Goal: Task Accomplishment & Management: Complete application form

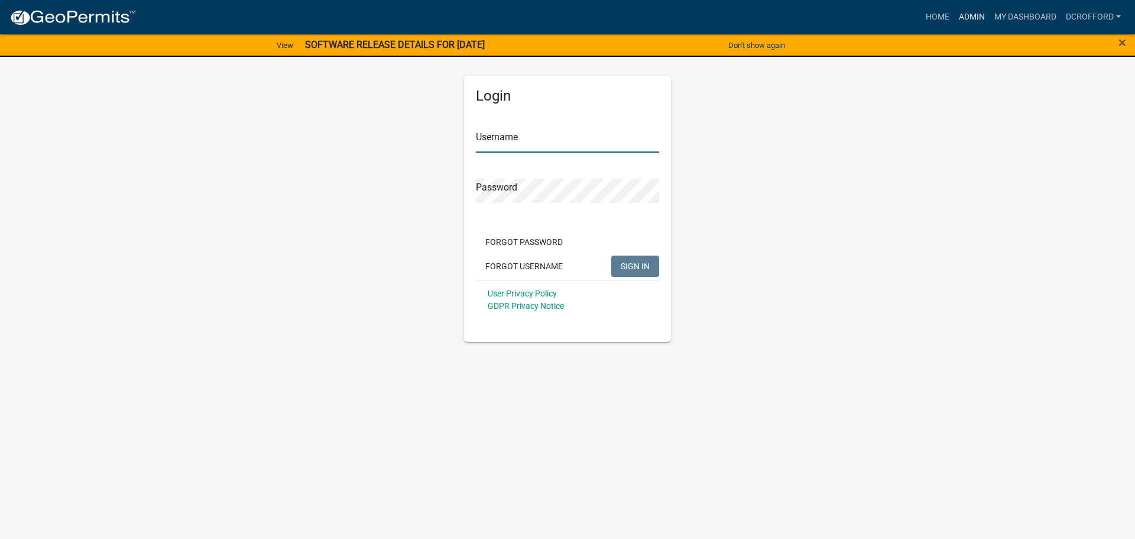
type input "dcrofford"
click at [977, 14] on link "Admin" at bounding box center [971, 17] width 35 height 22
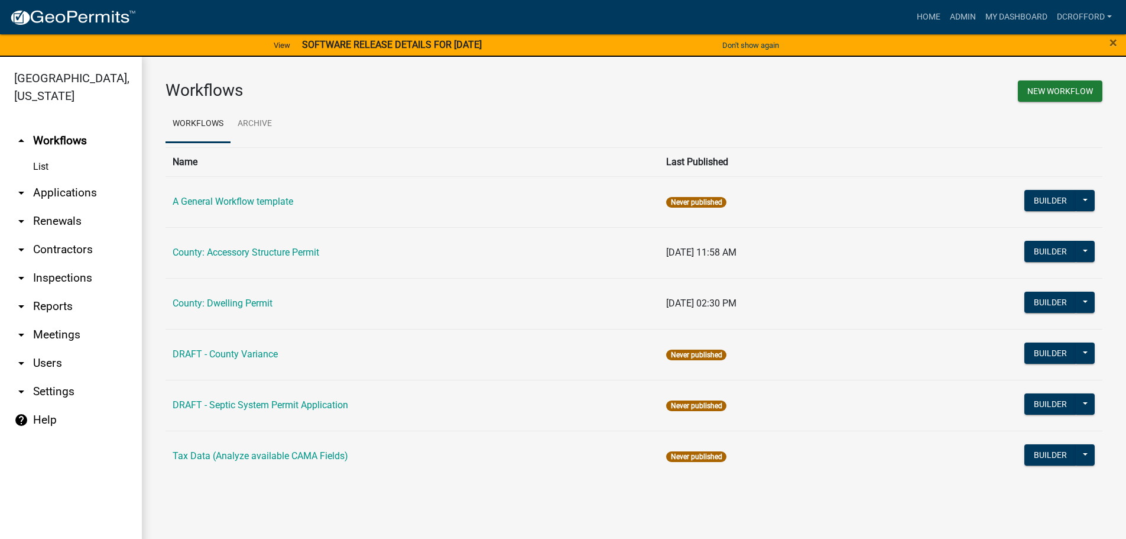
click at [82, 196] on link "arrow_drop_down Applications" at bounding box center [71, 193] width 142 height 28
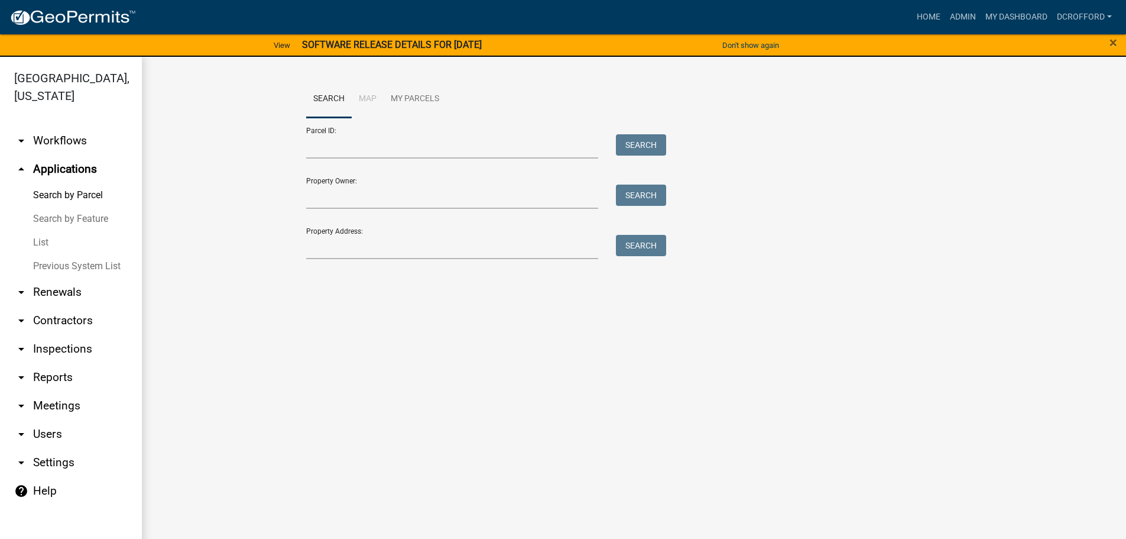
click at [40, 244] on link "List" at bounding box center [71, 243] width 142 height 24
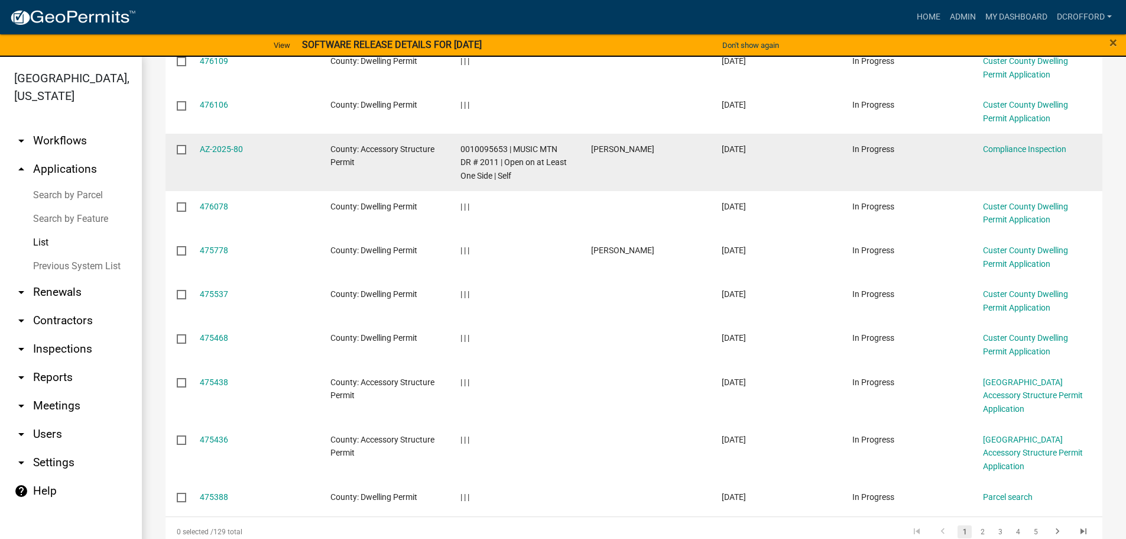
scroll to position [277, 0]
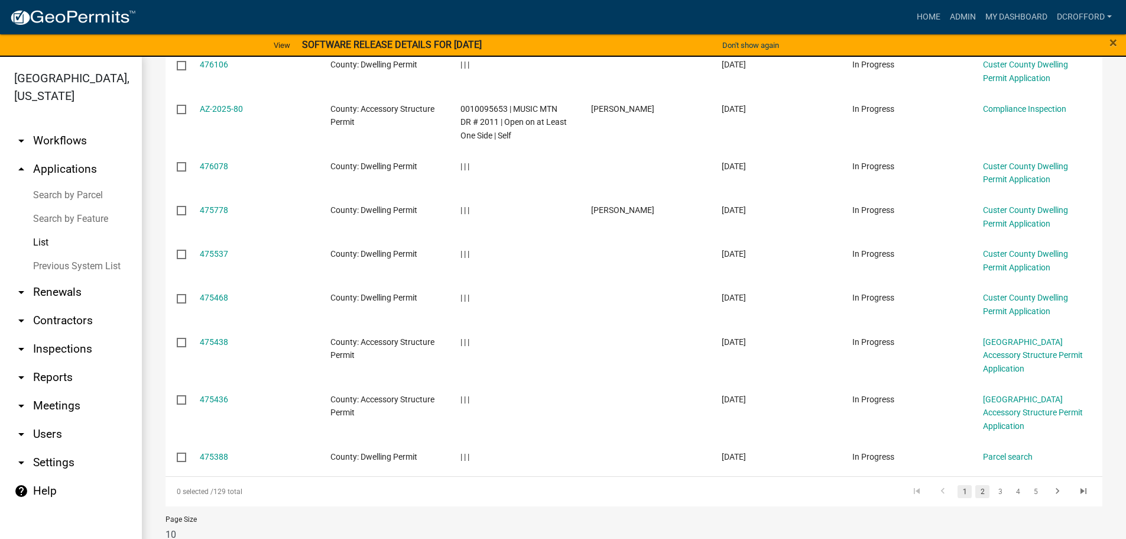
click at [976, 485] on link "2" at bounding box center [983, 491] width 14 height 13
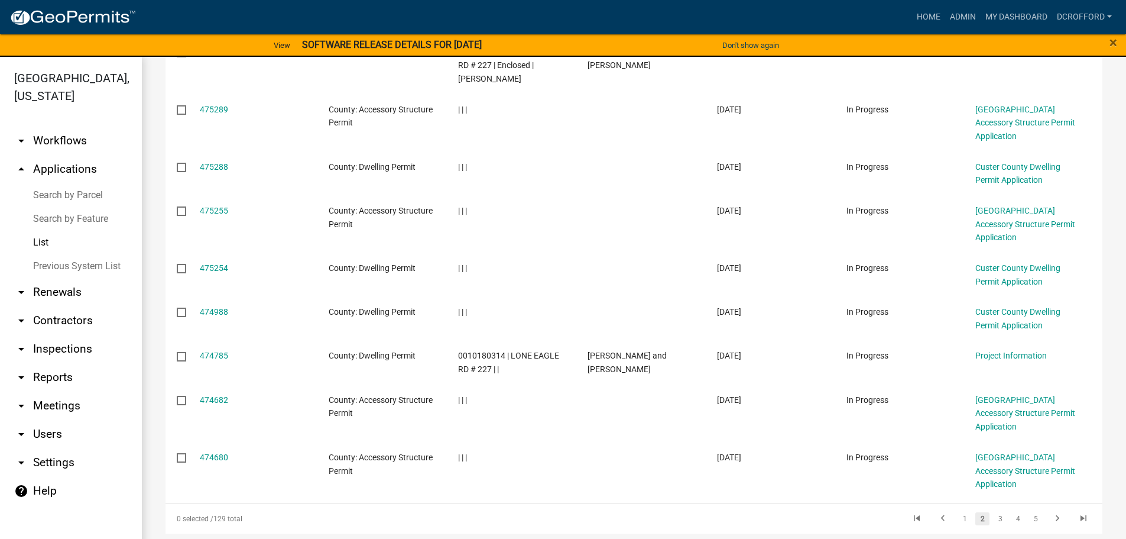
scroll to position [277, 0]
click at [993, 511] on link "3" at bounding box center [1000, 517] width 14 height 13
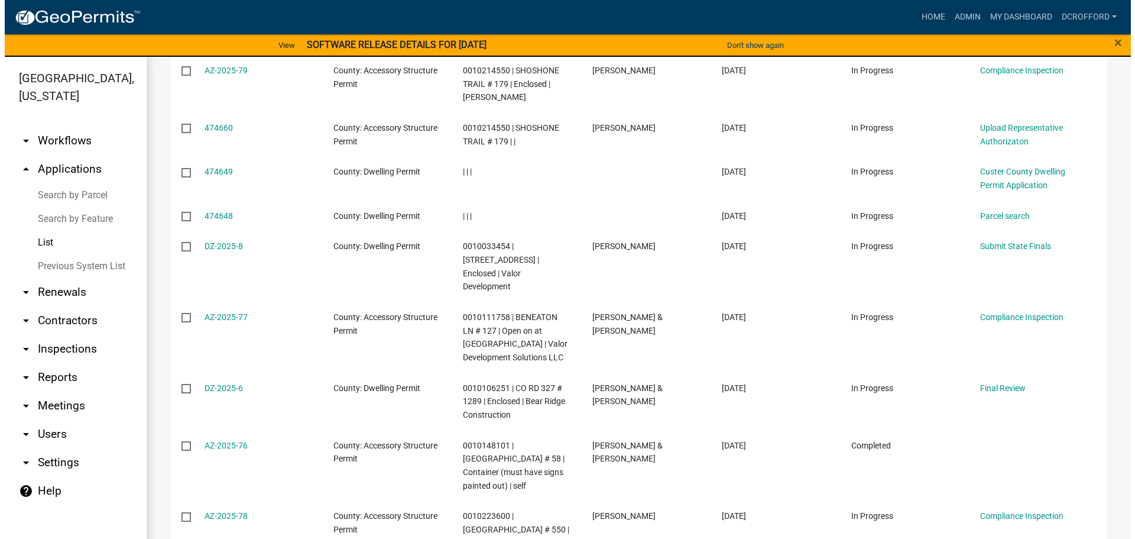
scroll to position [245, 0]
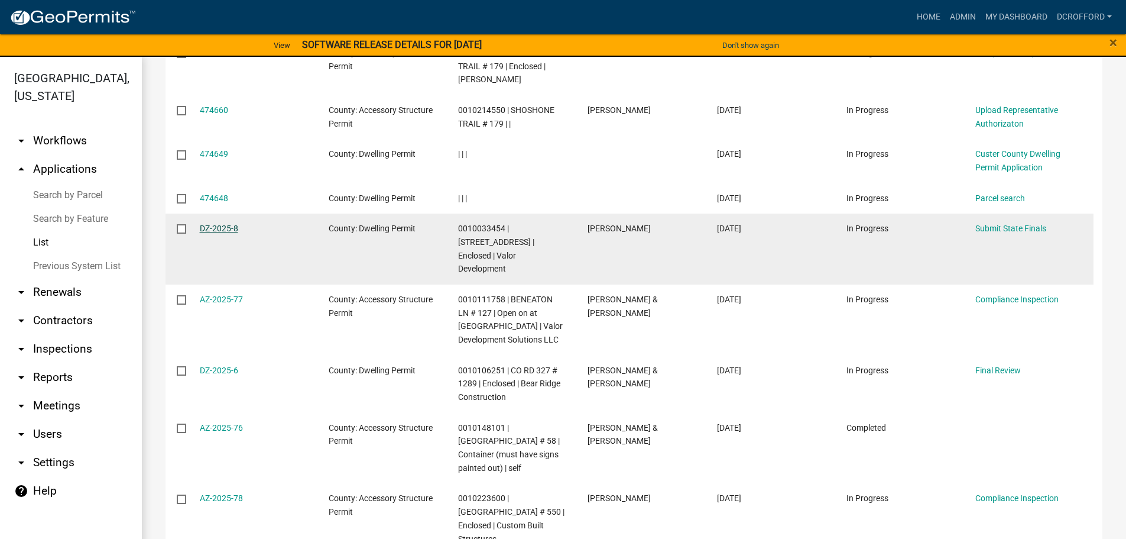
click at [232, 229] on link "DZ-2025-8" at bounding box center [219, 227] width 38 height 9
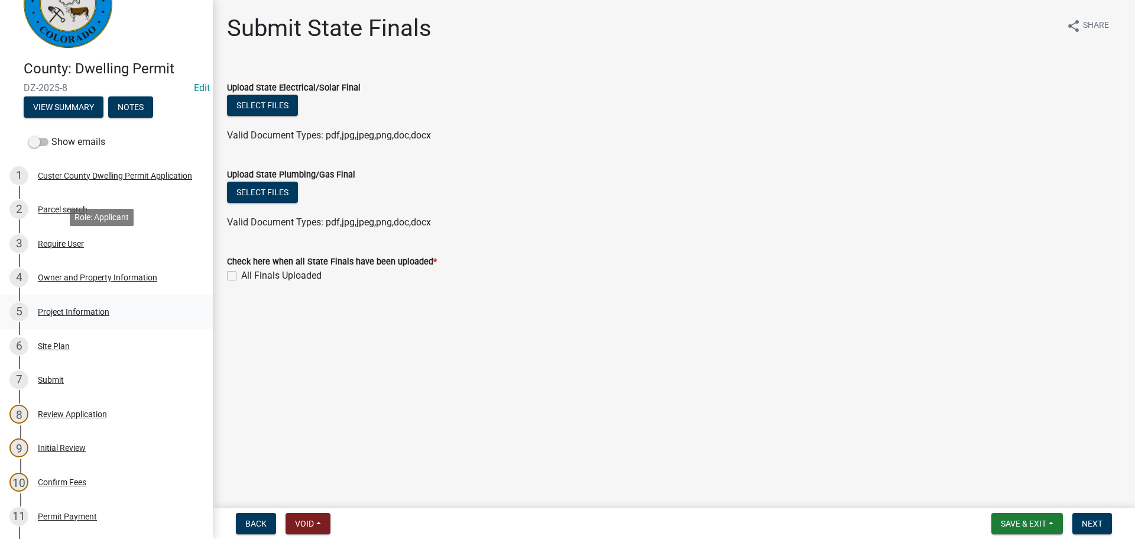
scroll to position [118, 0]
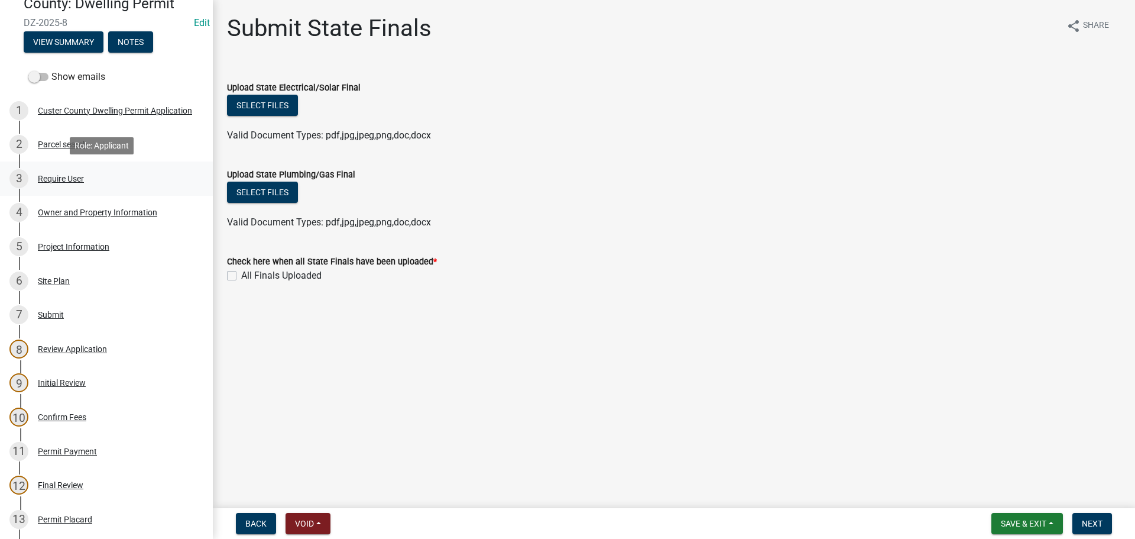
click at [60, 177] on div "Require User" at bounding box center [61, 178] width 46 height 8
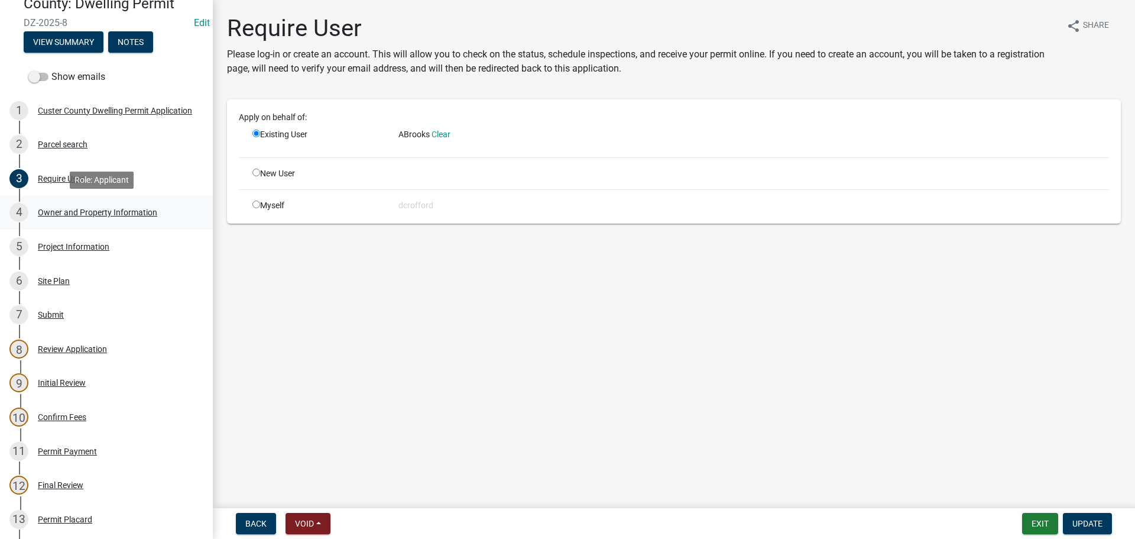
click at [62, 208] on div "Owner and Property Information" at bounding box center [97, 212] width 119 height 8
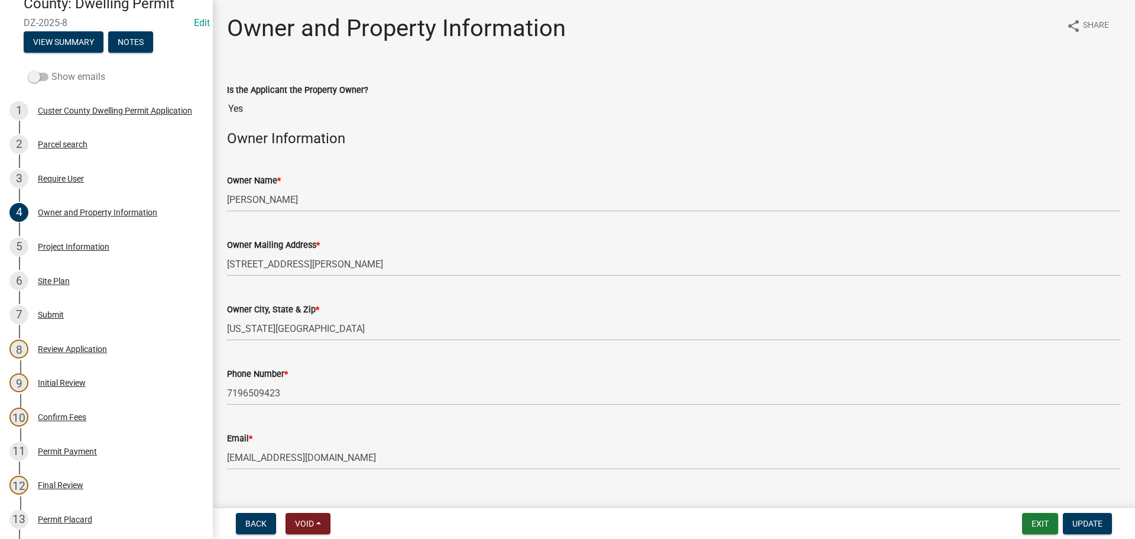
click at [37, 79] on span at bounding box center [38, 77] width 20 height 8
click at [51, 70] on input "Show emails" at bounding box center [51, 70] width 0 height 0
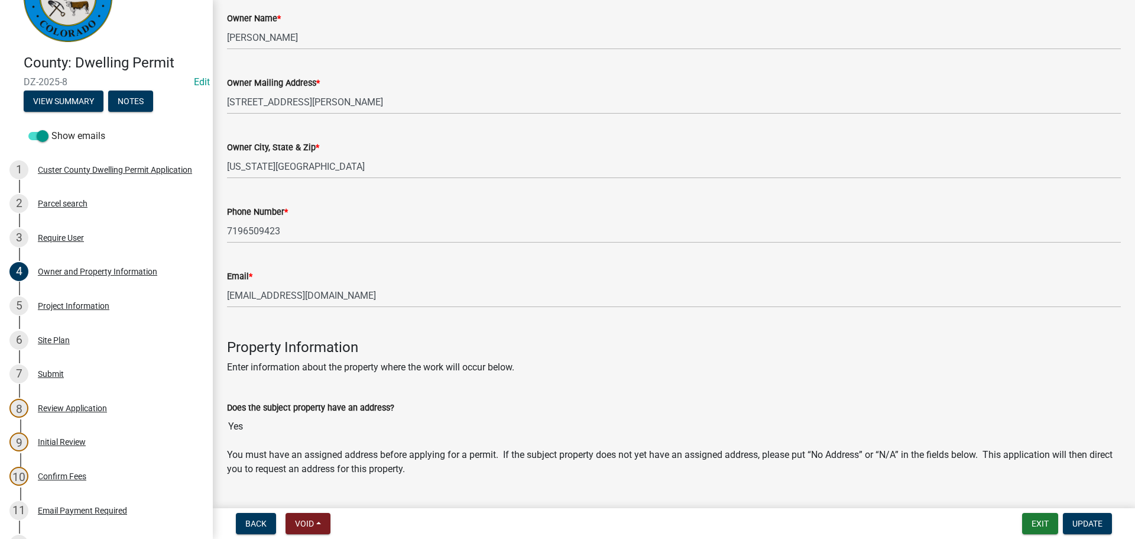
scroll to position [177, 0]
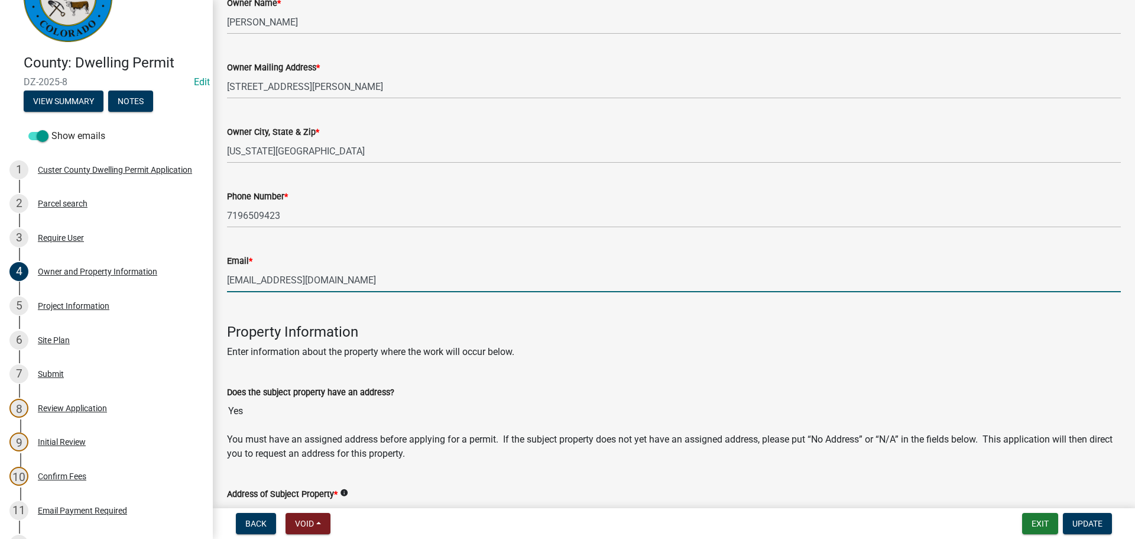
click at [370, 281] on input "[EMAIL_ADDRESS][DOMAIN_NAME]" at bounding box center [674, 280] width 894 height 24
type input "Abcomrooks@coloradocollege."
click at [364, 278] on input "Abcomrooks@coloradocollege." at bounding box center [674, 280] width 894 height 24
drag, startPoint x: 364, startPoint y: 278, endPoint x: 159, endPoint y: 286, distance: 204.7
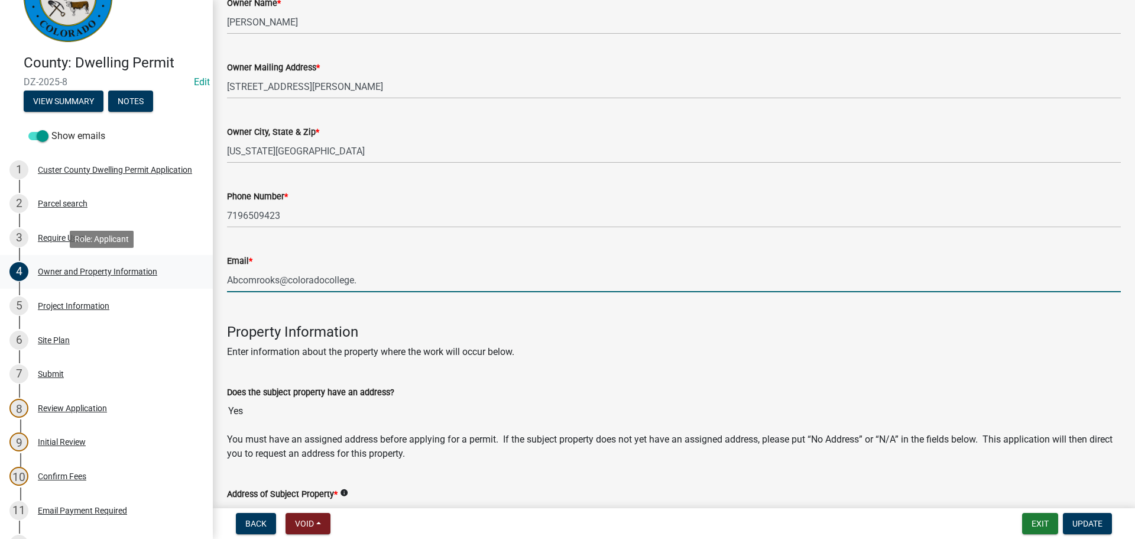
click at [159, 286] on div "County: Dwelling Permit DZ-2025-8 Edit View Summary Notes Show emails 1 [GEOGRA…" at bounding box center [567, 269] width 1135 height 539
click at [1091, 524] on span "Update" at bounding box center [1088, 523] width 30 height 9
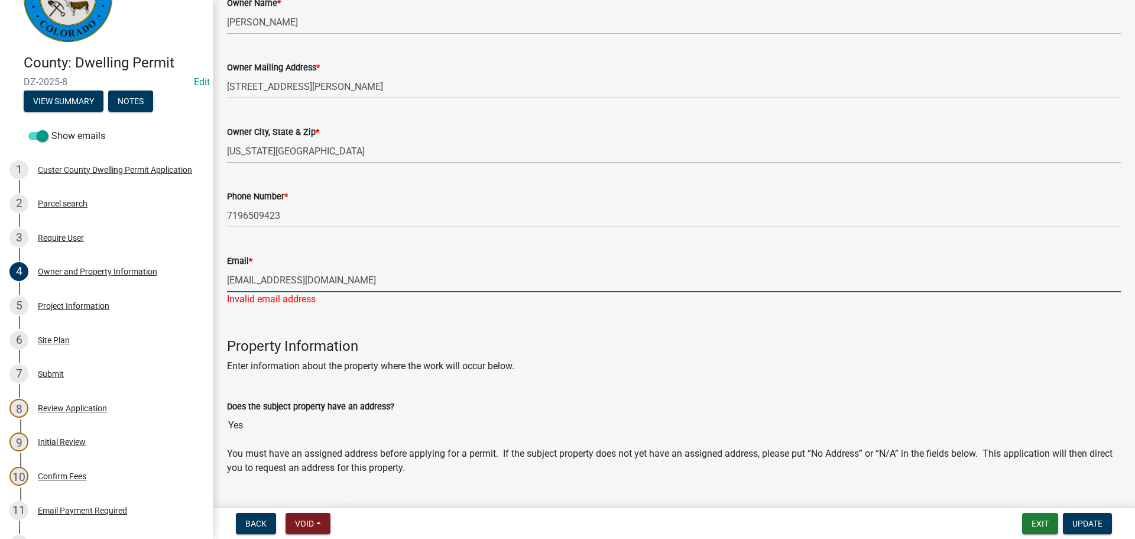
click at [339, 278] on input "[EMAIL_ADDRESS][DOMAIN_NAME]" at bounding box center [674, 280] width 894 height 24
type input "[EMAIL_ADDRESS][DOMAIN_NAME]"
click at [1093, 523] on span "Update" at bounding box center [1088, 523] width 30 height 9
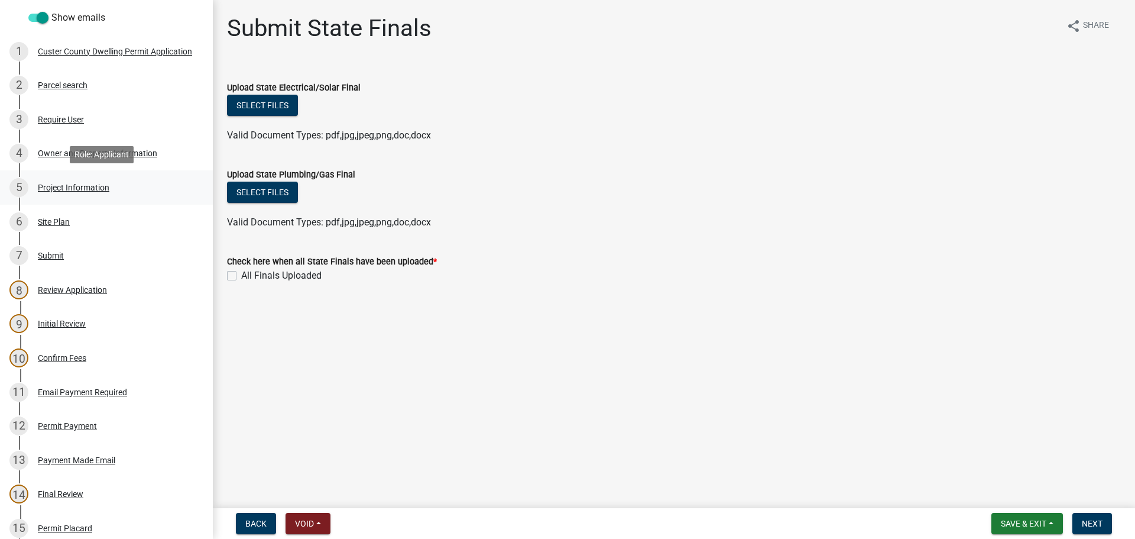
click at [57, 193] on div "5 Project Information" at bounding box center [101, 187] width 184 height 19
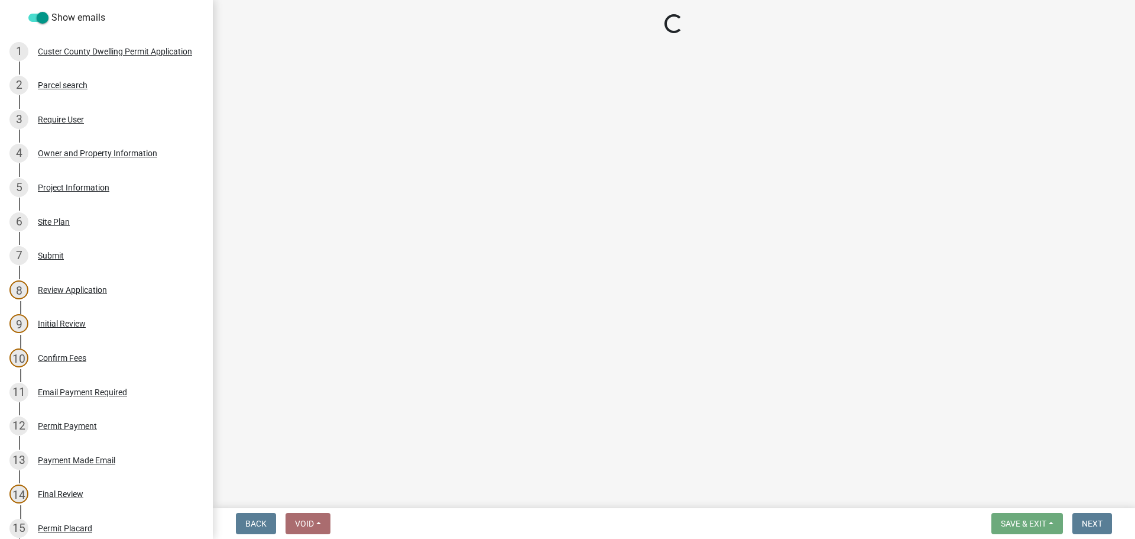
select select "CO"
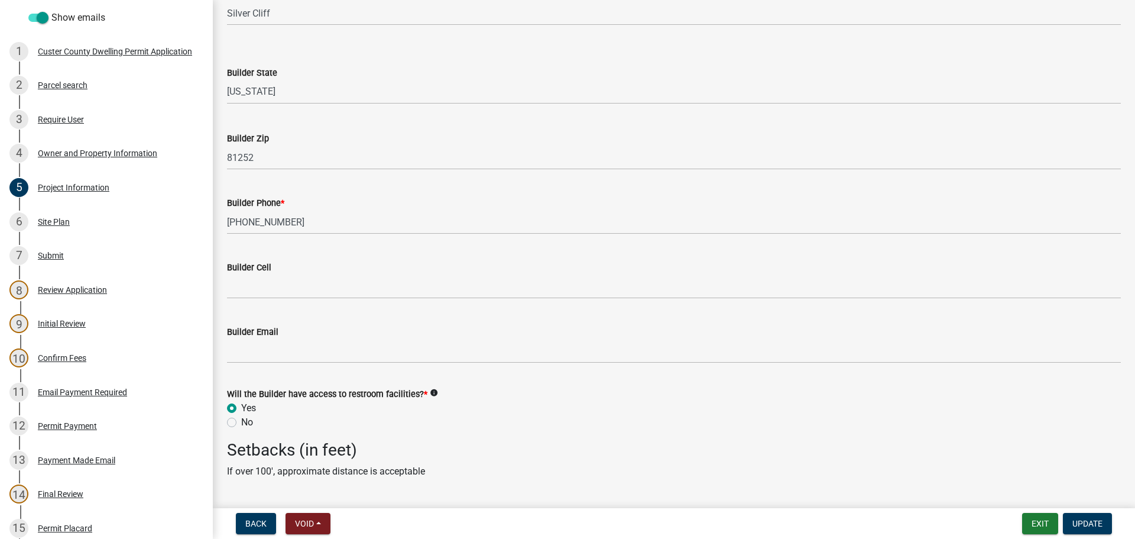
scroll to position [1833, 0]
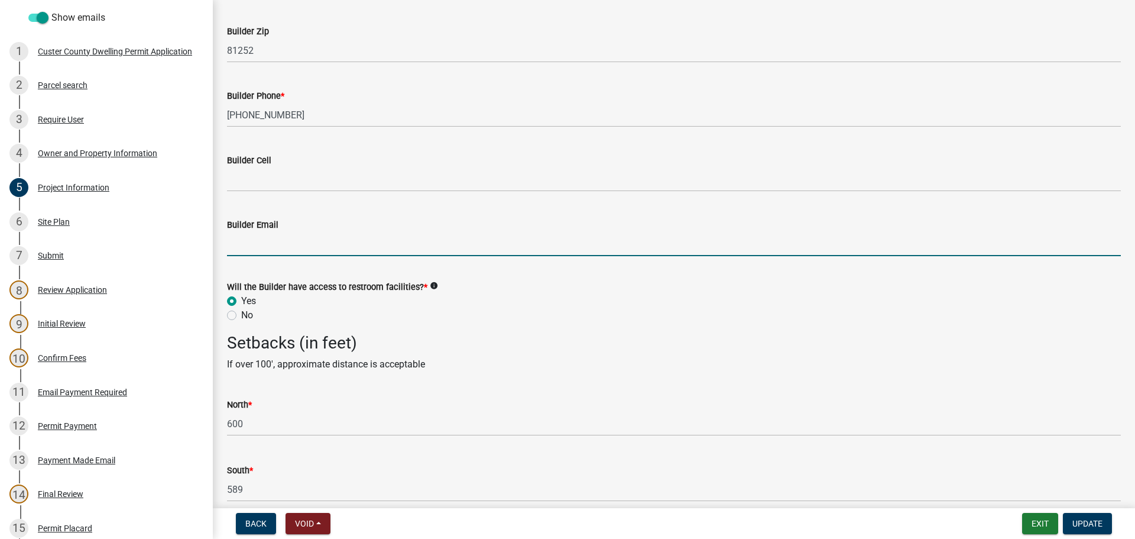
click at [299, 252] on input "Builder Email" at bounding box center [674, 244] width 894 height 24
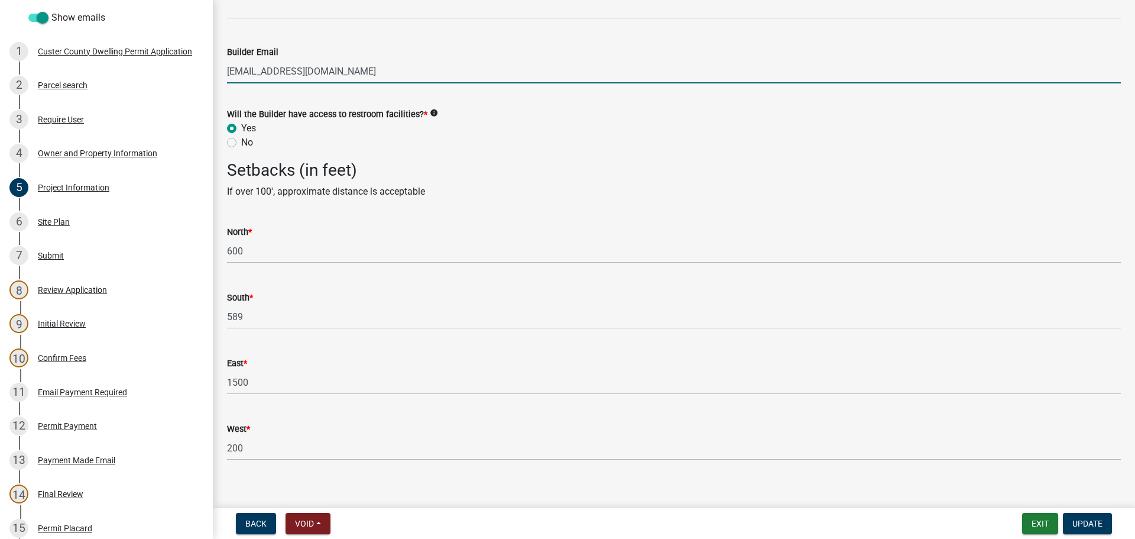
scroll to position [2018, 0]
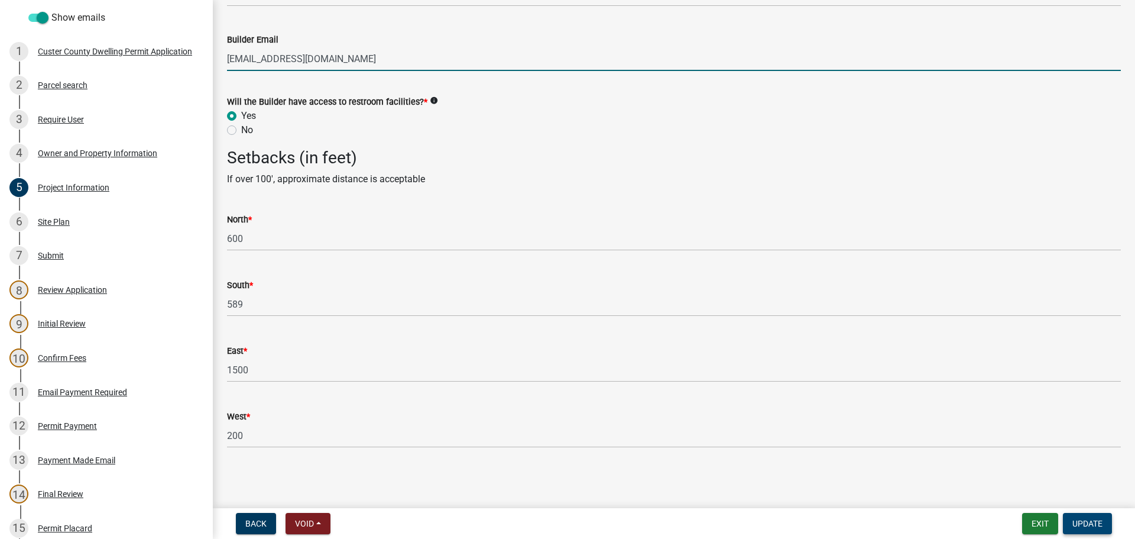
type input "[EMAIL_ADDRESS][DOMAIN_NAME]"
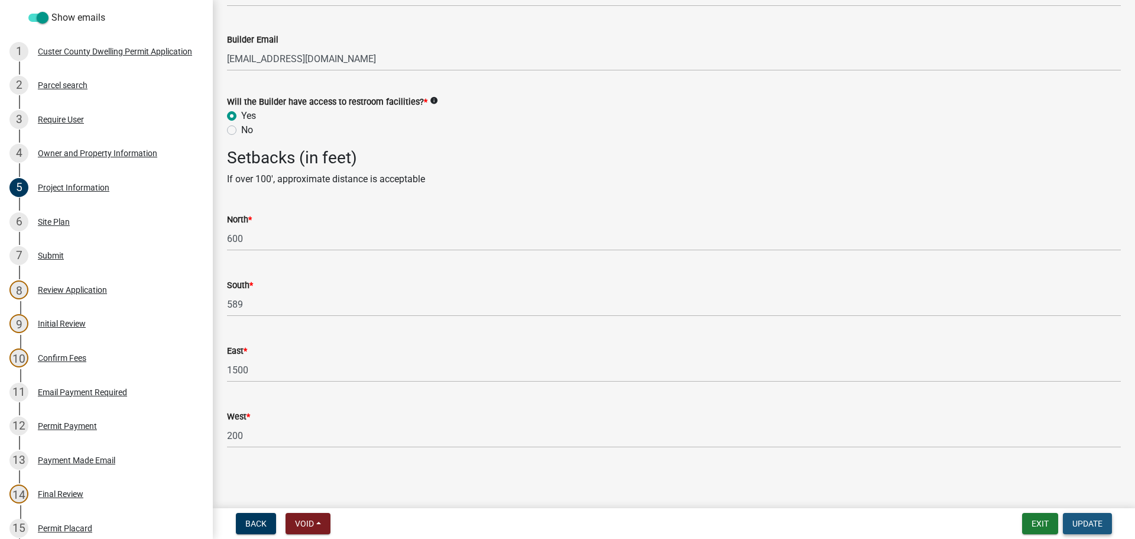
click at [1093, 527] on span "Update" at bounding box center [1088, 523] width 30 height 9
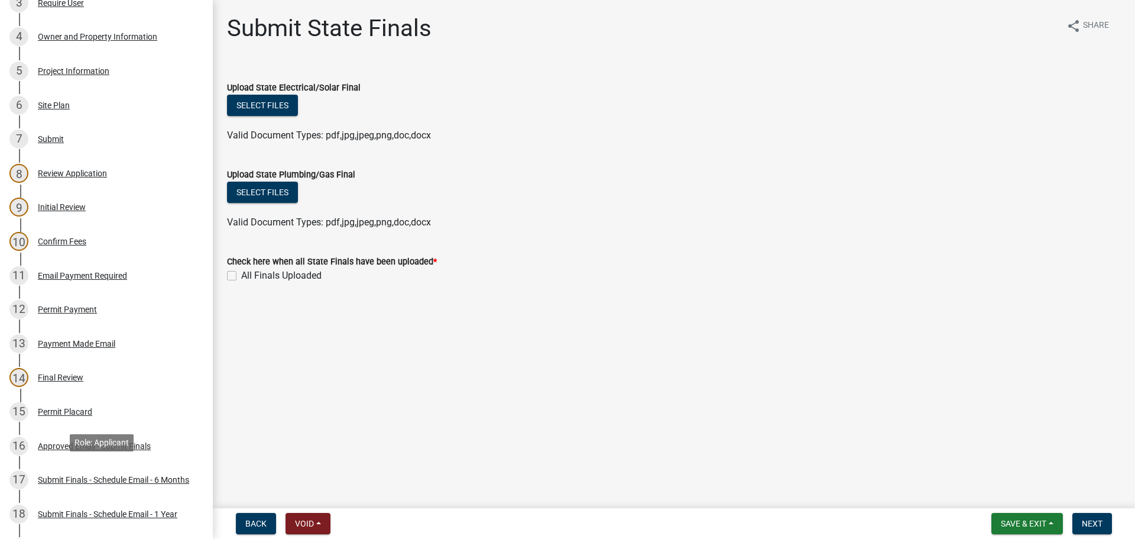
scroll to position [296, 0]
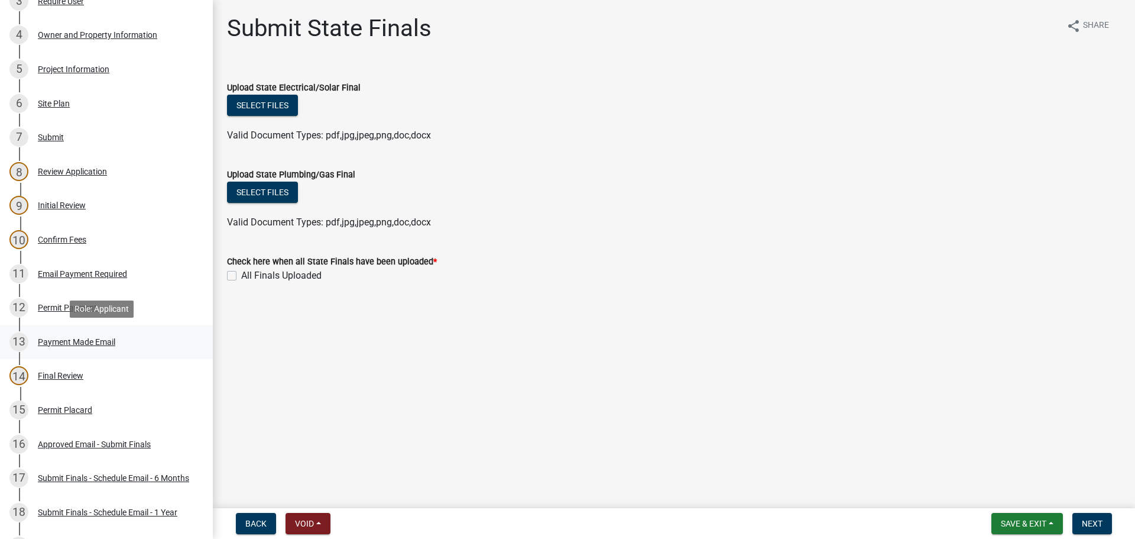
click at [88, 342] on div "Payment Made Email" at bounding box center [76, 342] width 77 height 8
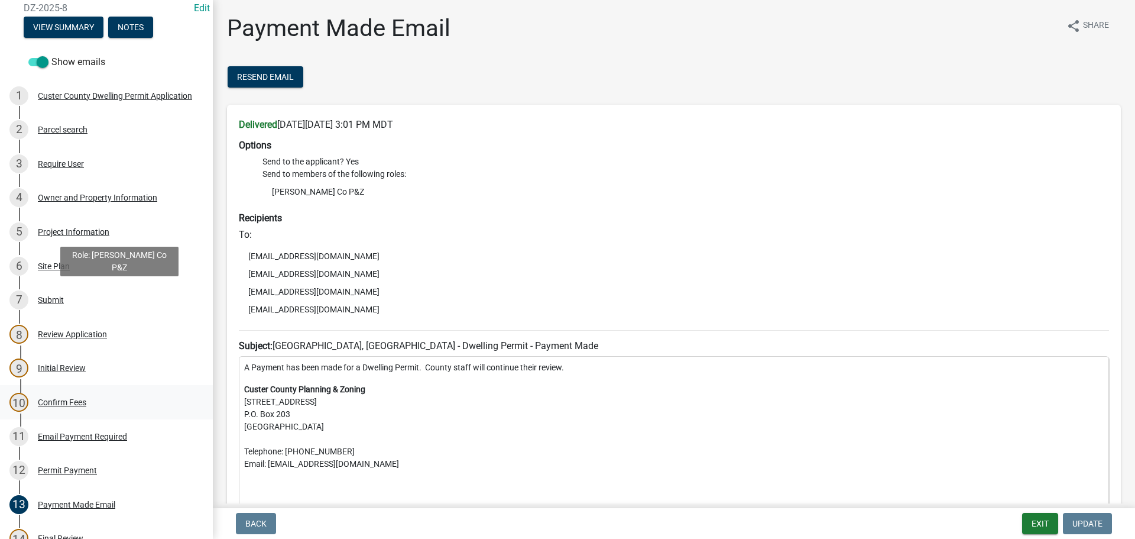
scroll to position [118, 0]
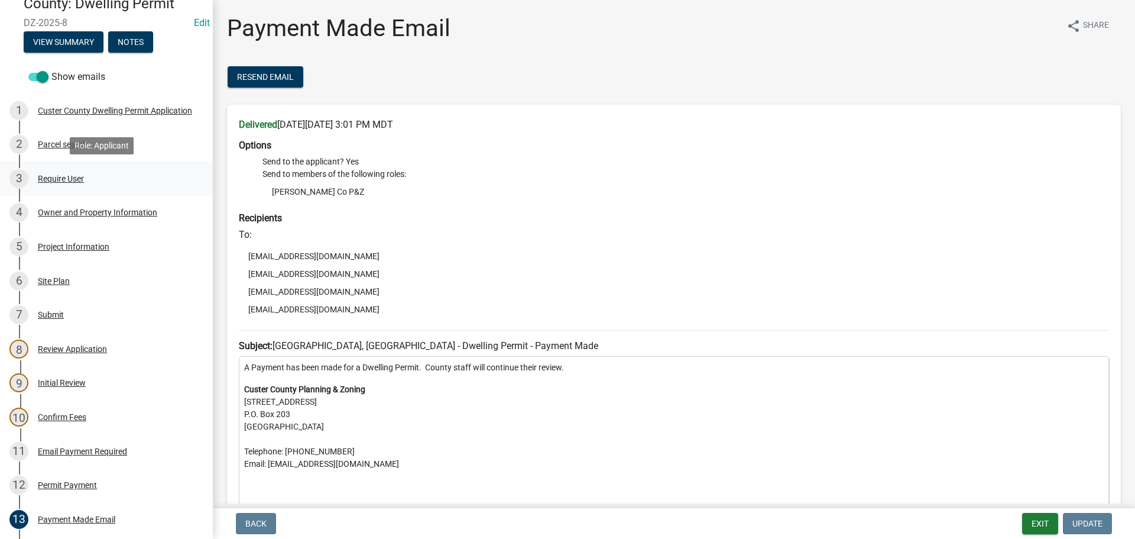
click at [55, 174] on div "Require User" at bounding box center [61, 178] width 46 height 8
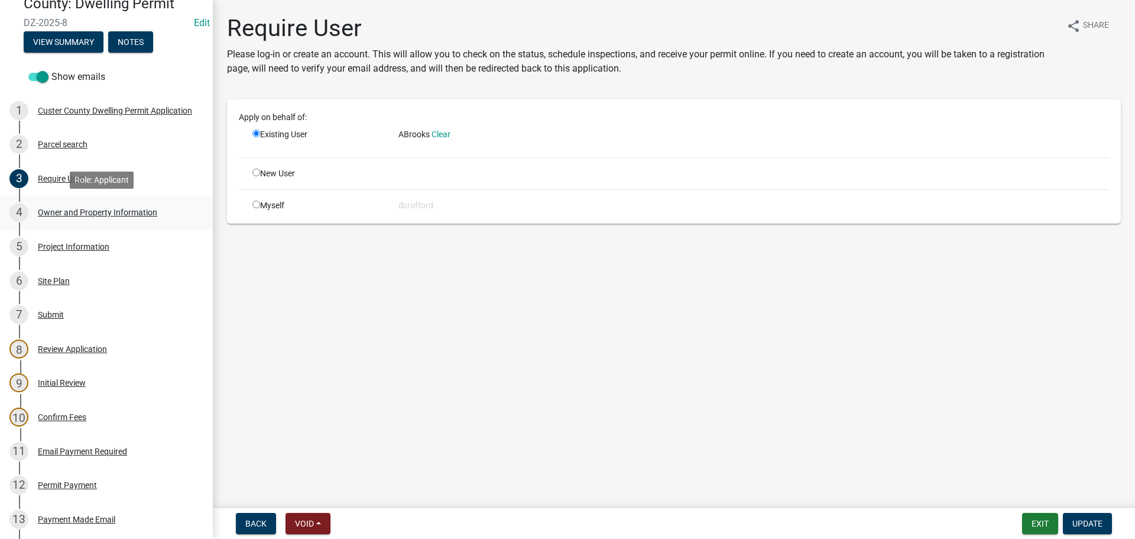
click at [63, 208] on div "Owner and Property Information" at bounding box center [97, 212] width 119 height 8
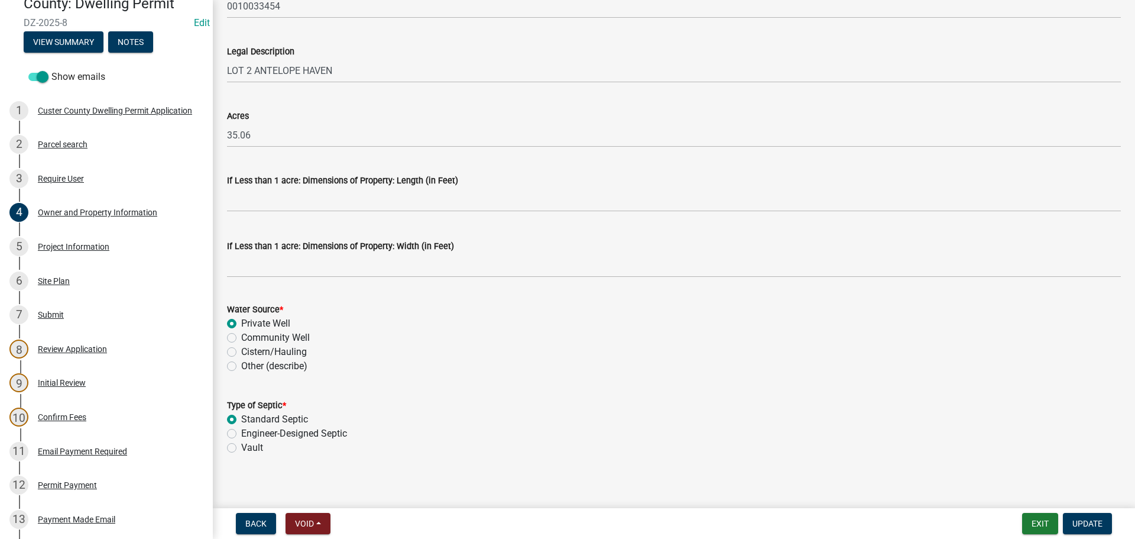
scroll to position [955, 0]
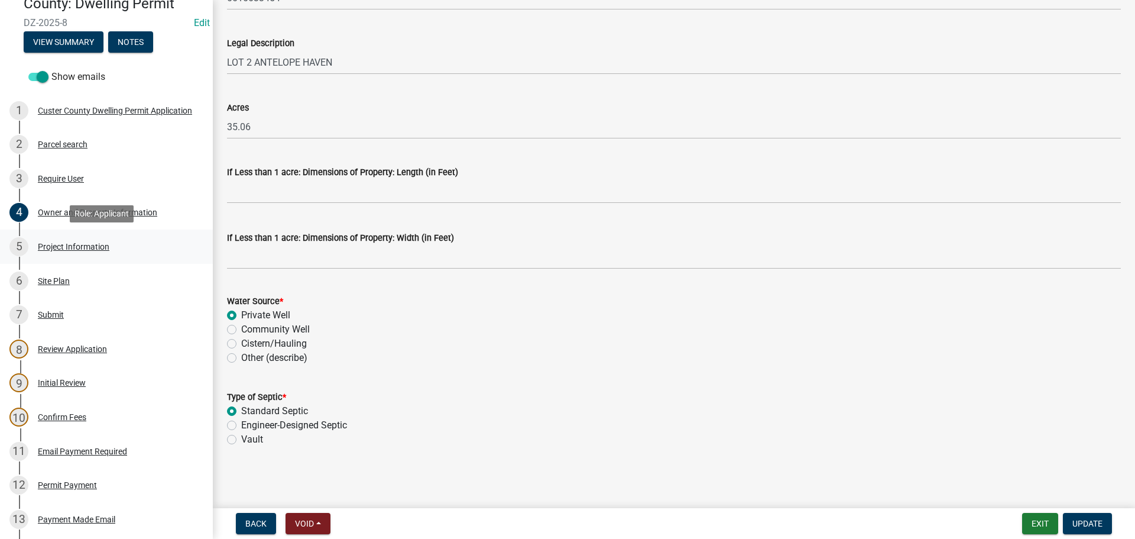
click at [67, 250] on div "Project Information" at bounding box center [74, 246] width 72 height 8
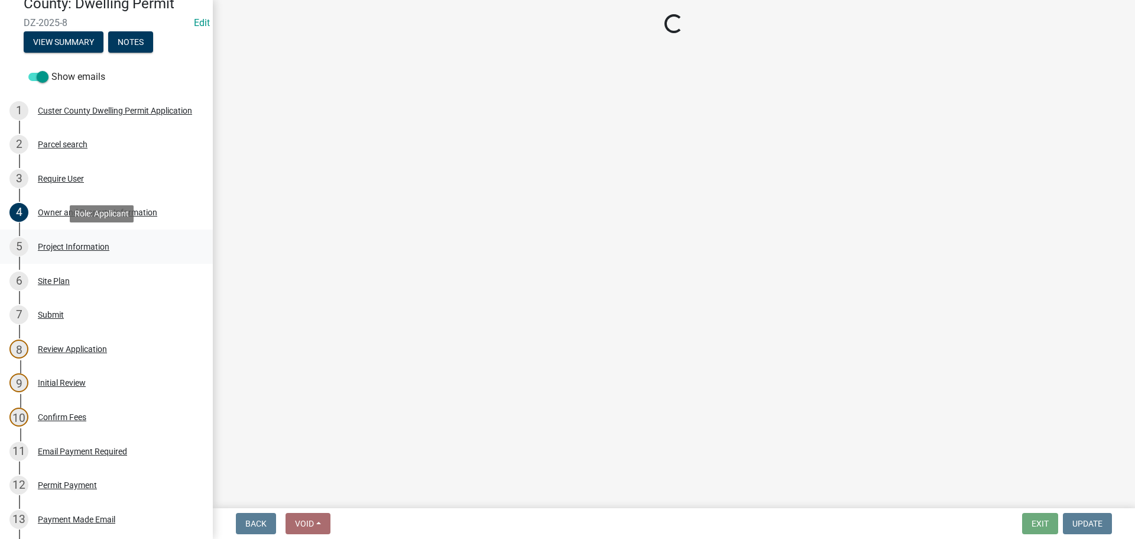
scroll to position [0, 0]
select select "CO"
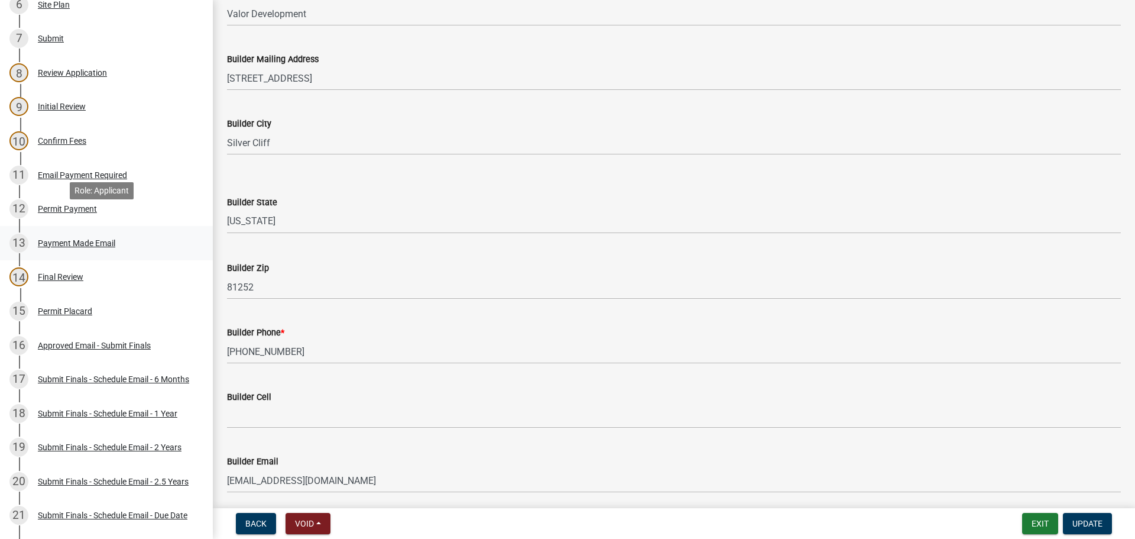
scroll to position [414, 0]
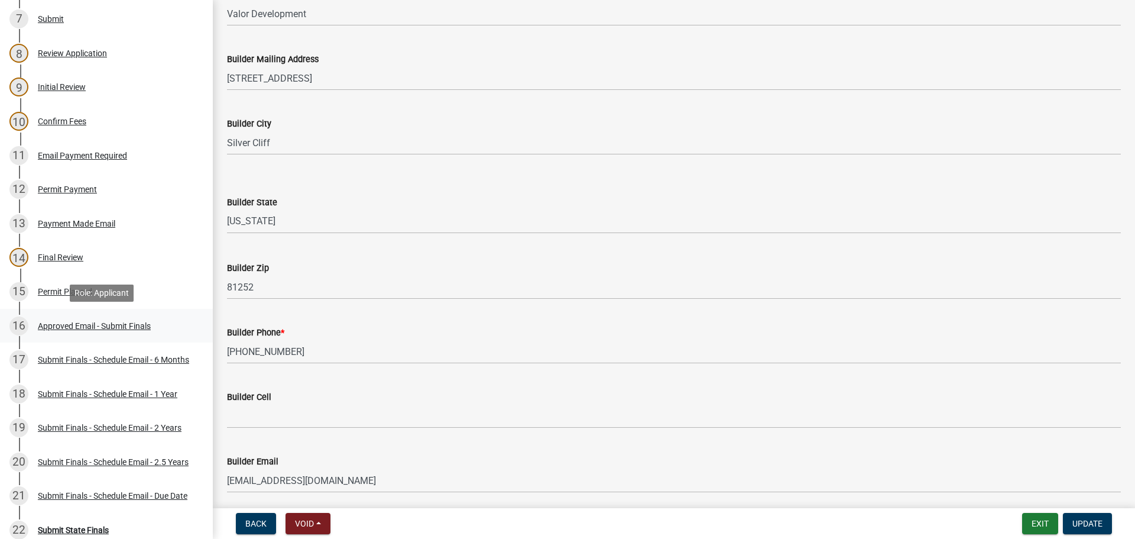
click at [111, 326] on div "Approved Email - Submit Finals" at bounding box center [94, 326] width 113 height 8
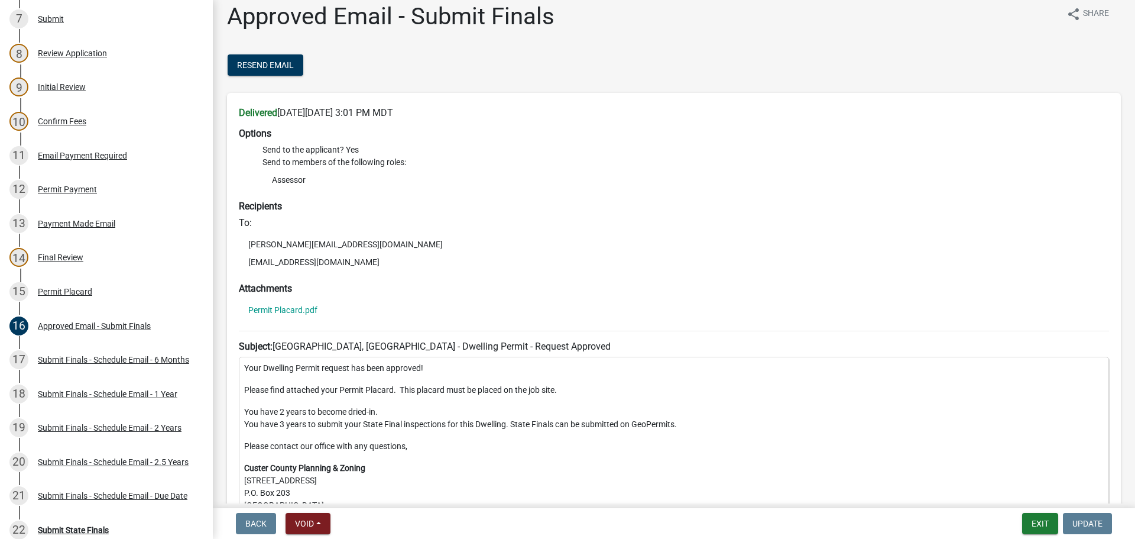
scroll to position [0, 0]
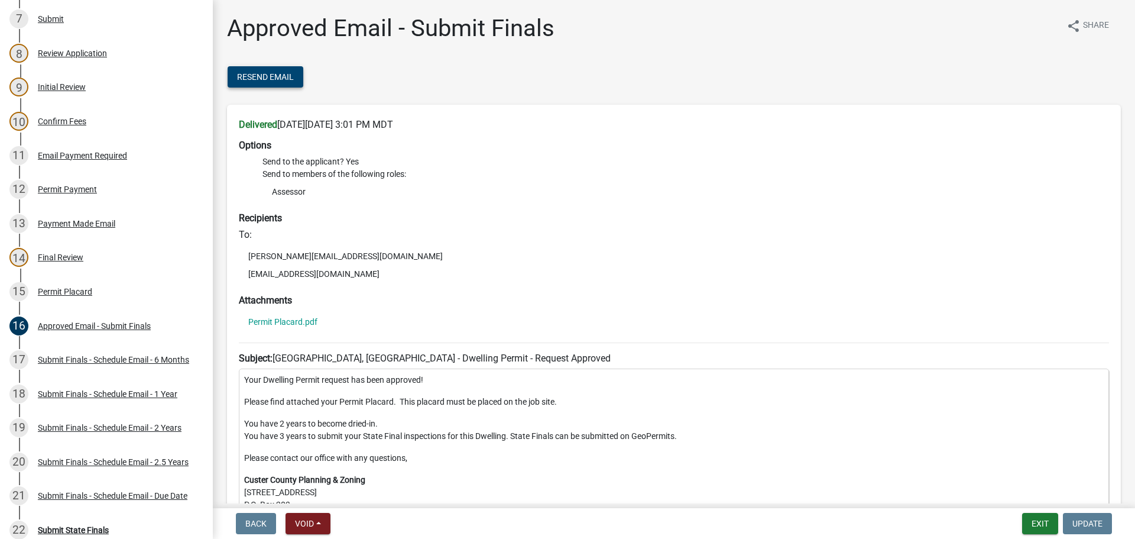
click at [268, 79] on span "Resend Email" at bounding box center [265, 76] width 57 height 9
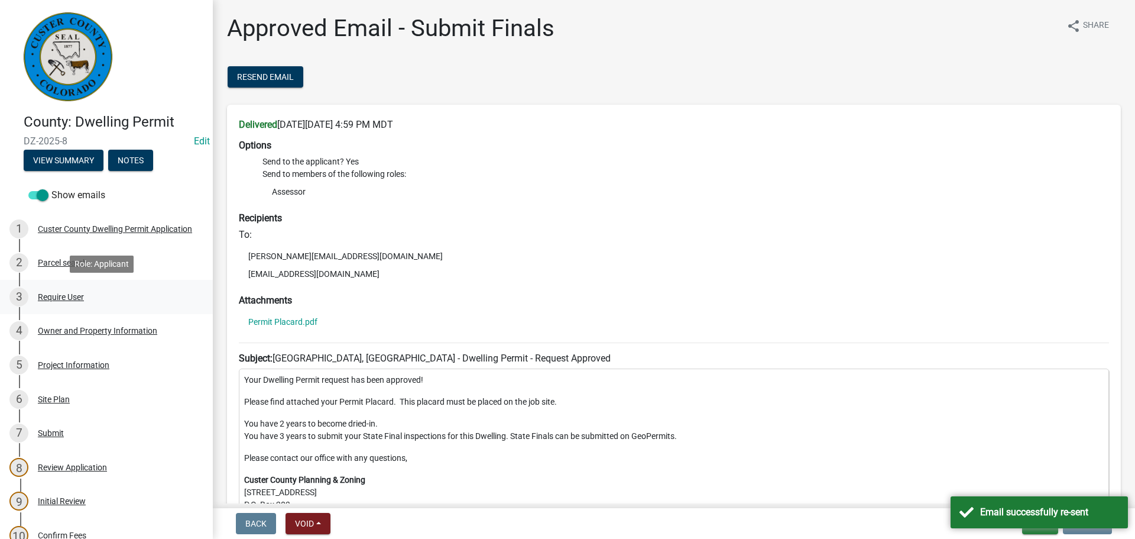
click at [60, 293] on div "Require User" at bounding box center [61, 297] width 46 height 8
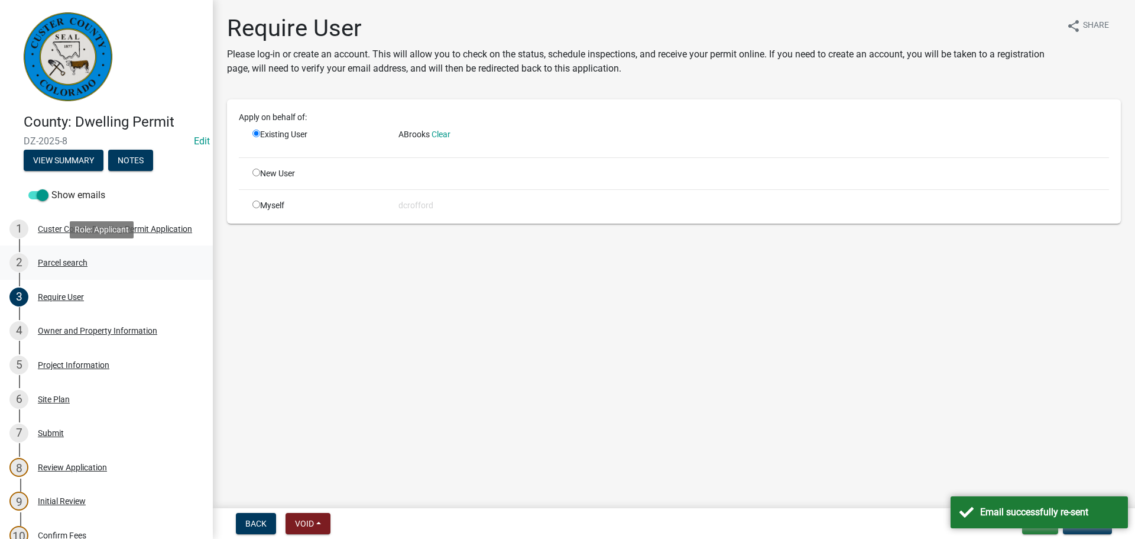
click at [63, 256] on div "2 Parcel search" at bounding box center [101, 262] width 184 height 19
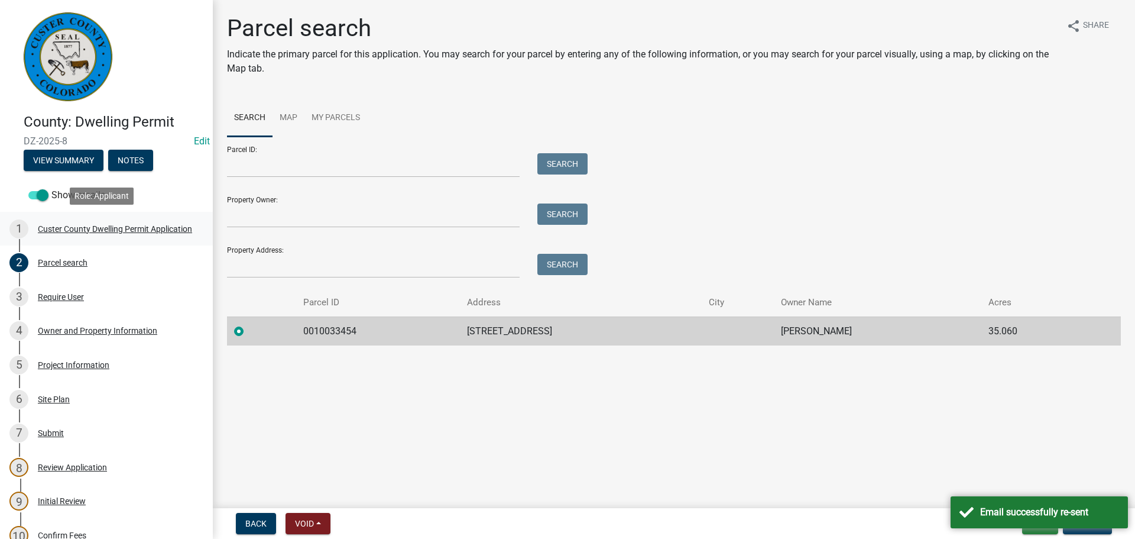
click at [64, 239] on link "1 [GEOGRAPHIC_DATA] Dwelling Permit Application" at bounding box center [106, 229] width 213 height 34
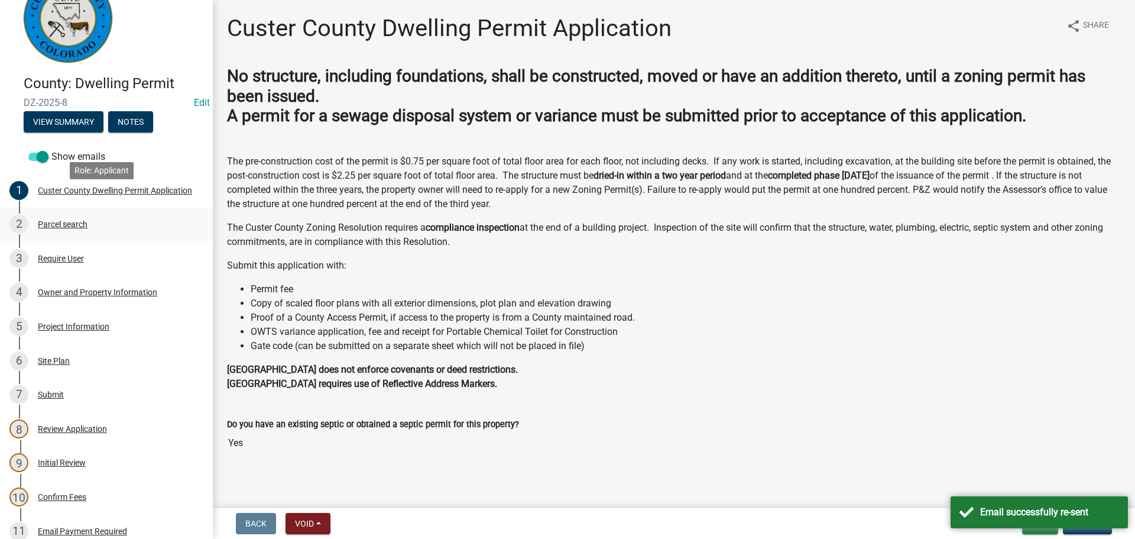
scroll to position [59, 0]
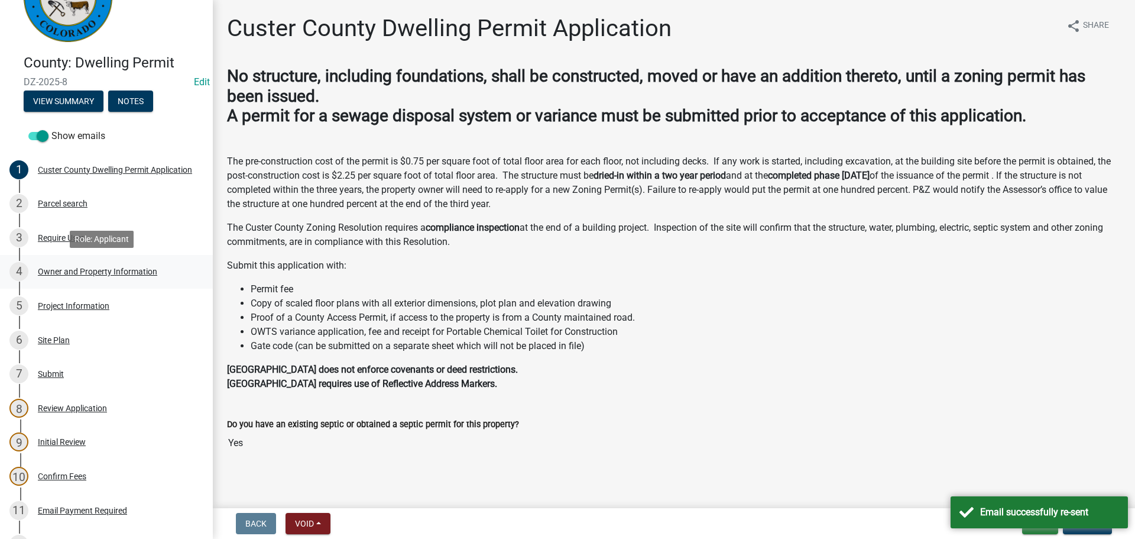
click at [77, 271] on div "Owner and Property Information" at bounding box center [97, 271] width 119 height 8
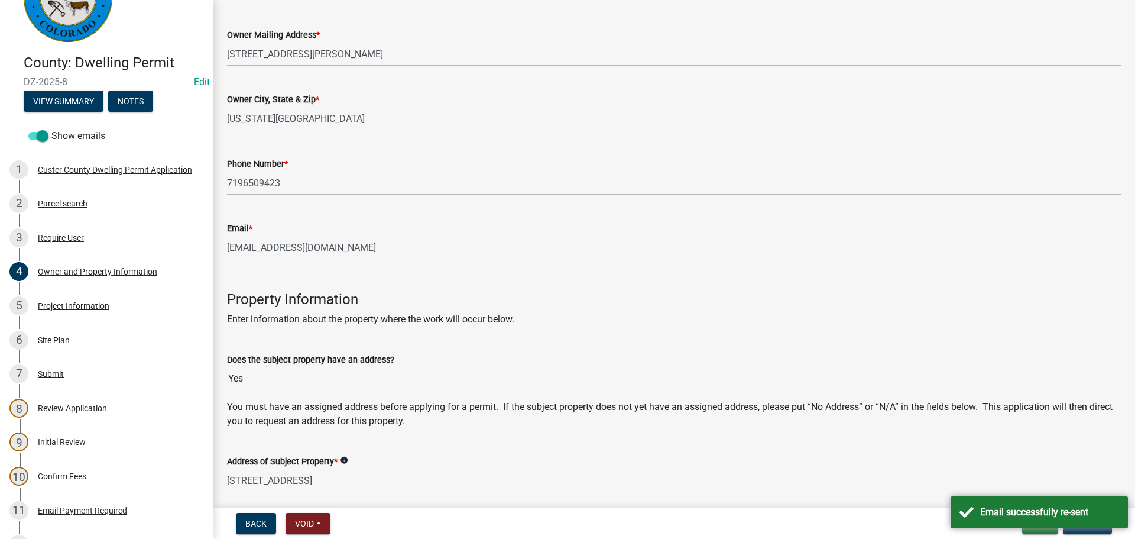
scroll to position [237, 0]
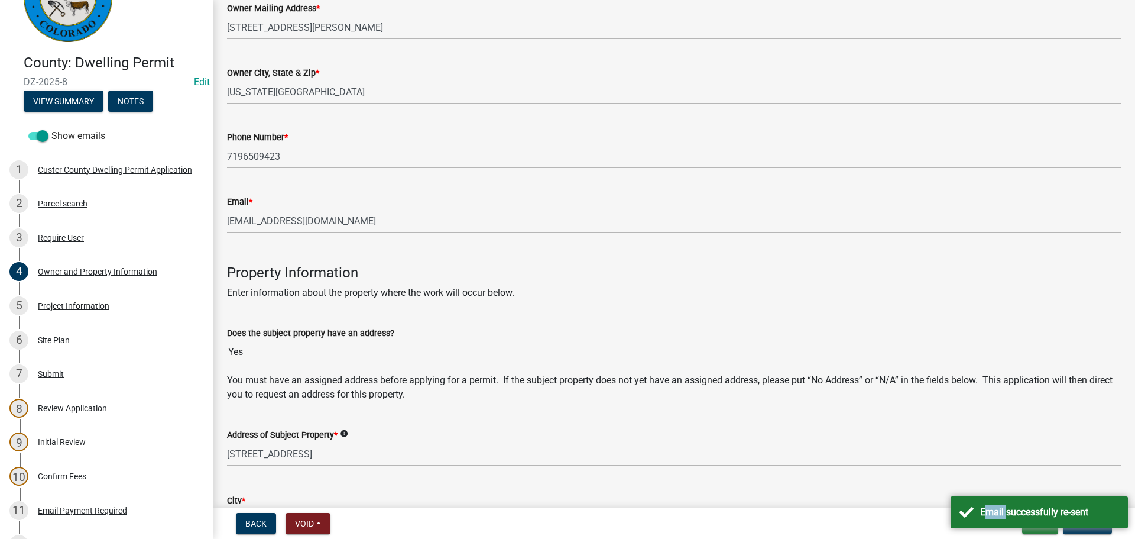
drag, startPoint x: 1004, startPoint y: 507, endPoint x: 869, endPoint y: 517, distance: 135.2
click at [869, 517] on body "Internet Explorer does NOT work with GeoPermits. Get a new browser for more sec…" at bounding box center [567, 269] width 1135 height 539
click at [885, 523] on div "Back Void Withdraw Lock Expire Void Exit Update" at bounding box center [673, 523] width 903 height 21
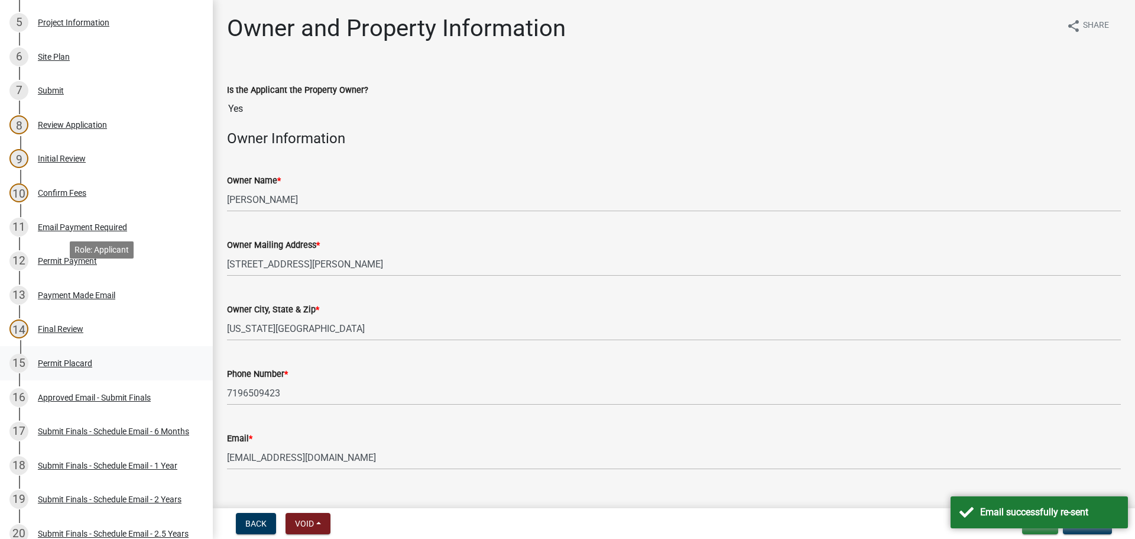
scroll to position [355, 0]
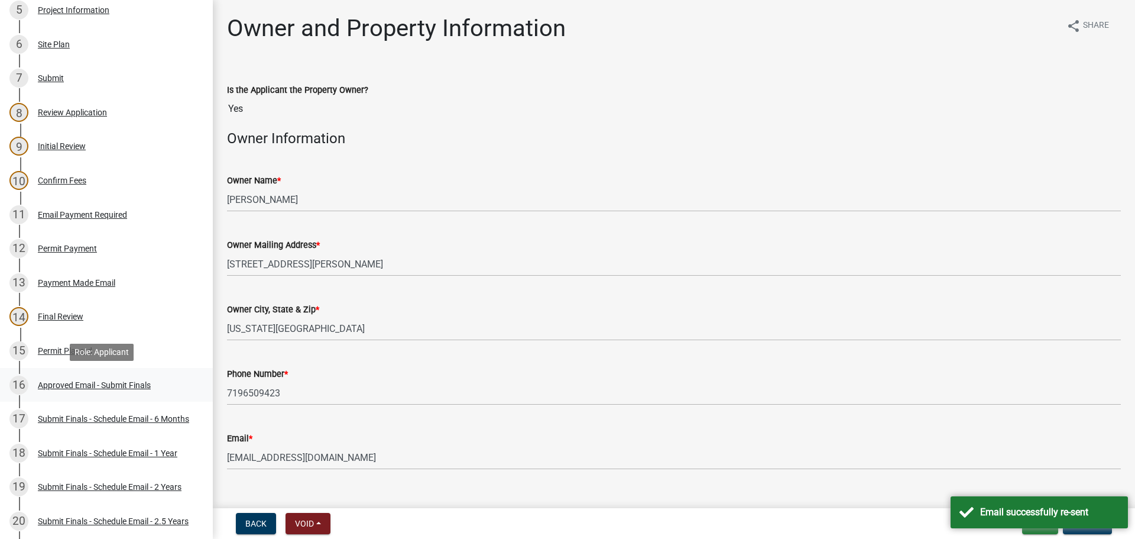
click at [101, 385] on div "Approved Email - Submit Finals" at bounding box center [94, 385] width 113 height 8
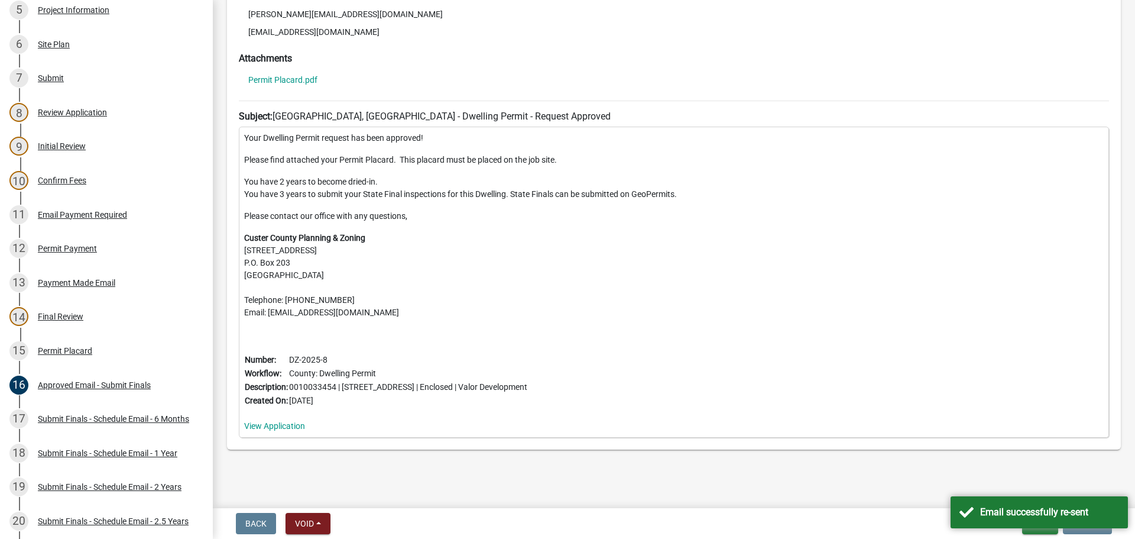
scroll to position [849, 0]
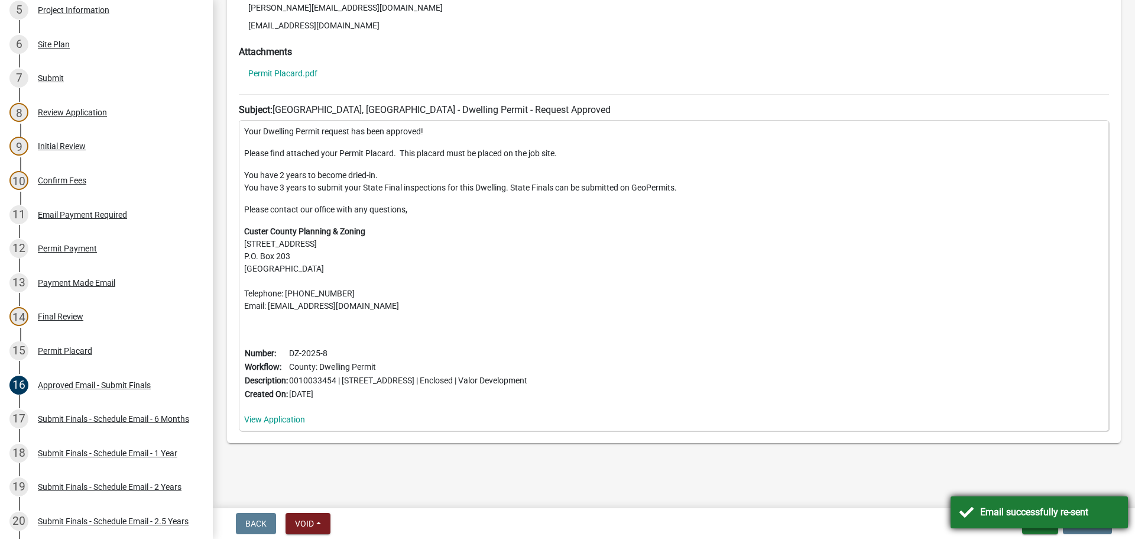
click at [988, 513] on div "Email successfully re-sent" at bounding box center [1049, 512] width 139 height 14
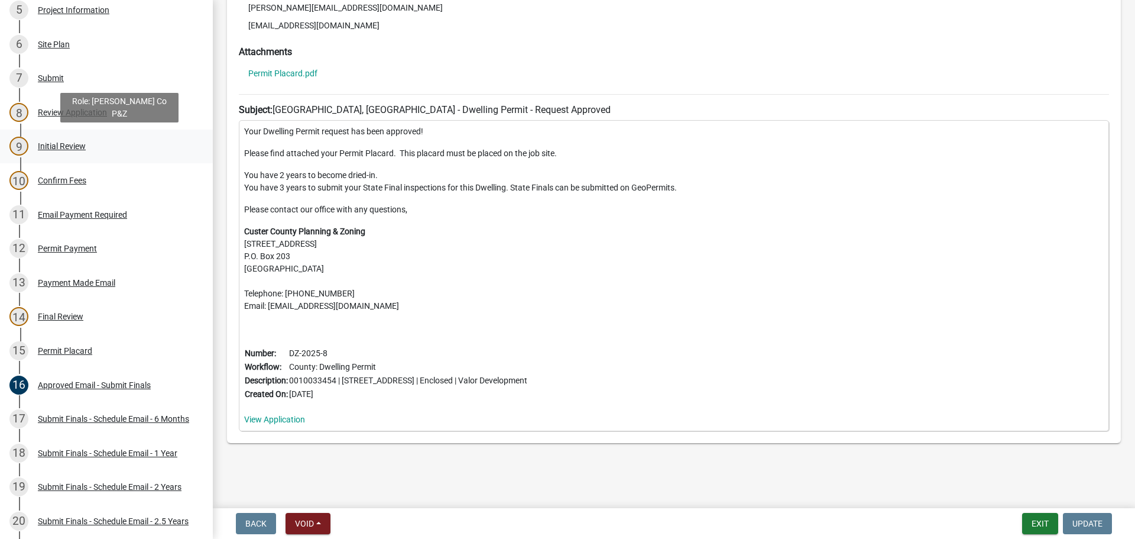
click at [73, 150] on div "Initial Review" at bounding box center [62, 146] width 48 height 8
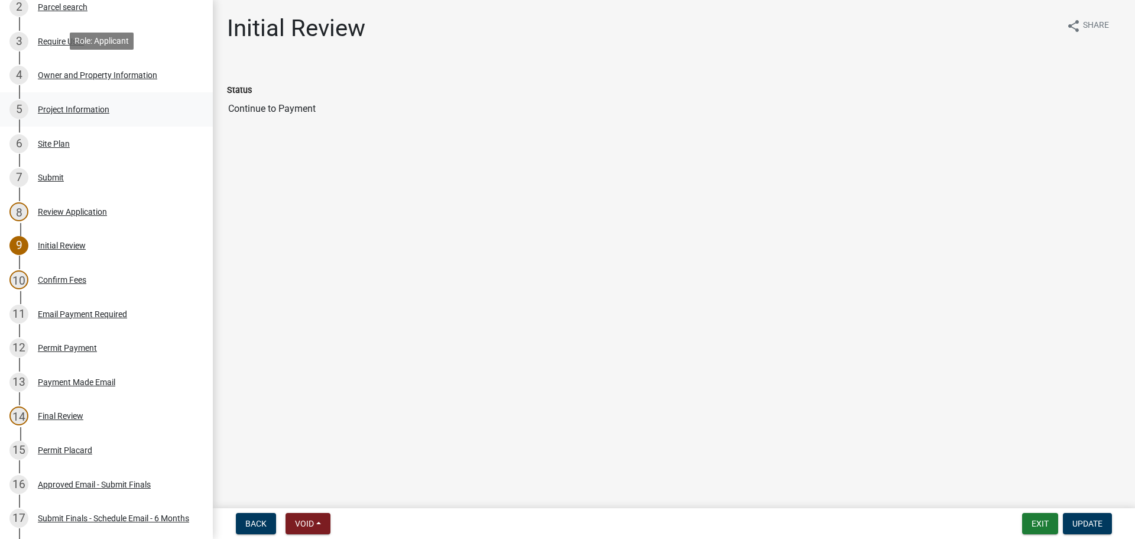
scroll to position [237, 0]
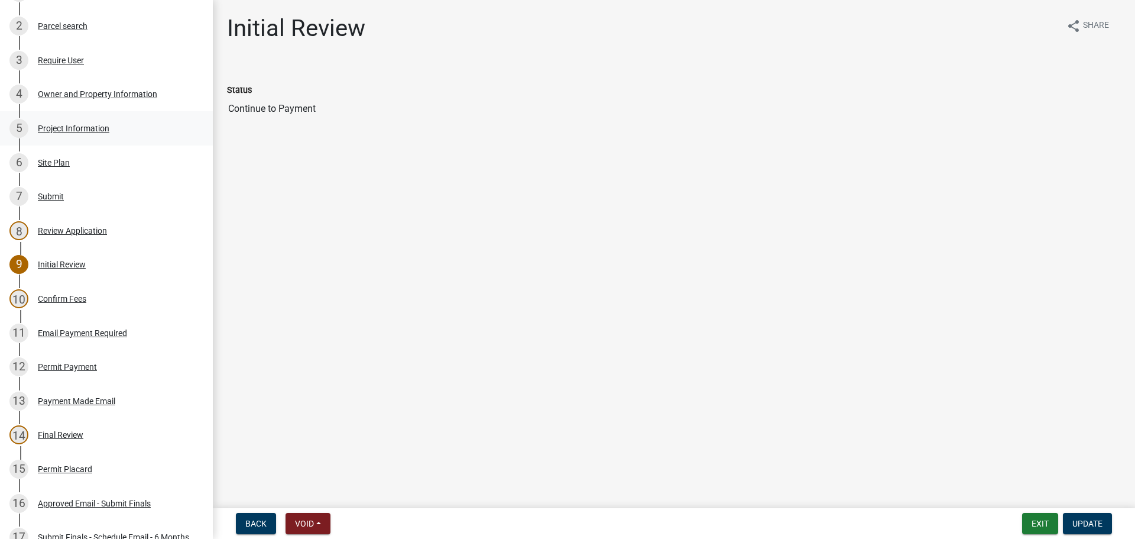
click at [67, 132] on div "Project Information" at bounding box center [74, 128] width 72 height 8
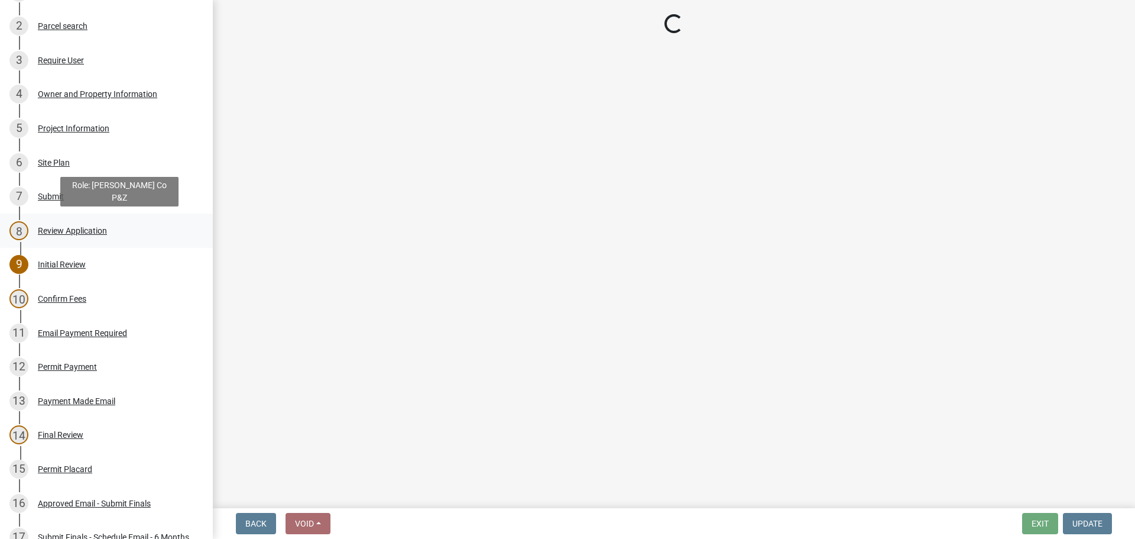
select select "CO"
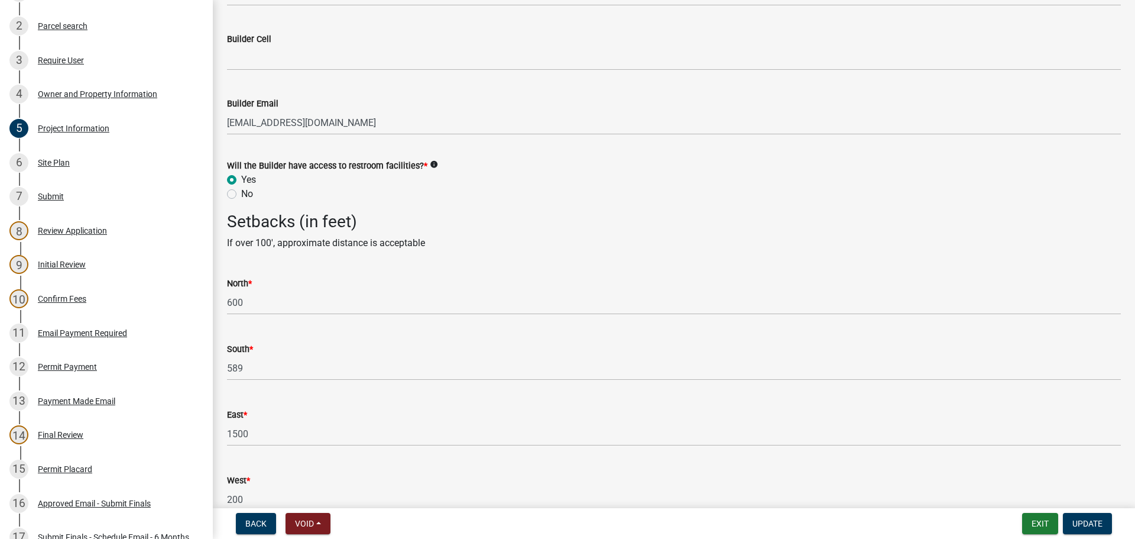
scroll to position [2018, 0]
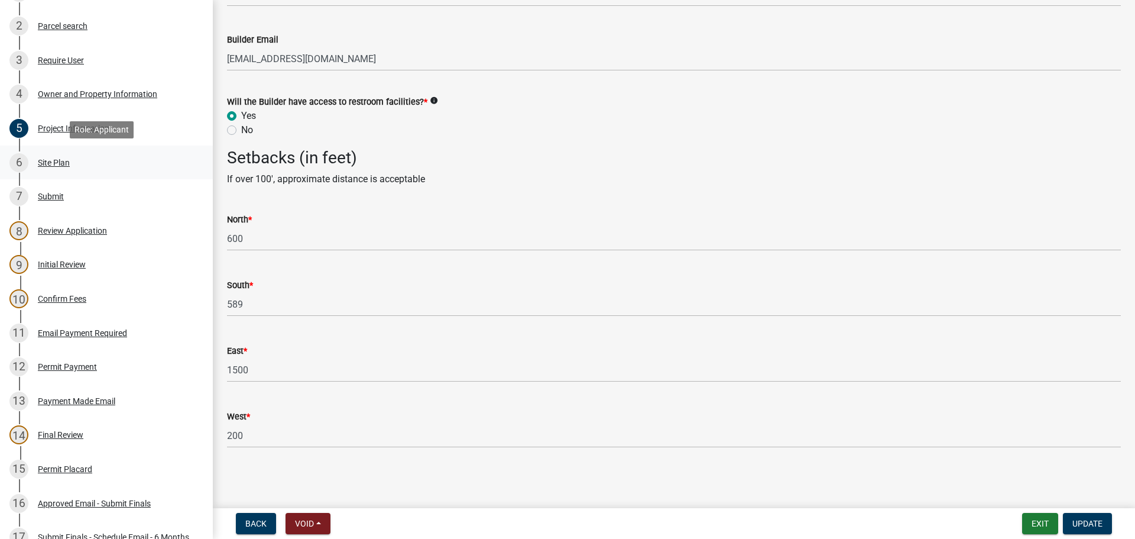
click at [44, 160] on div "Site Plan" at bounding box center [54, 162] width 32 height 8
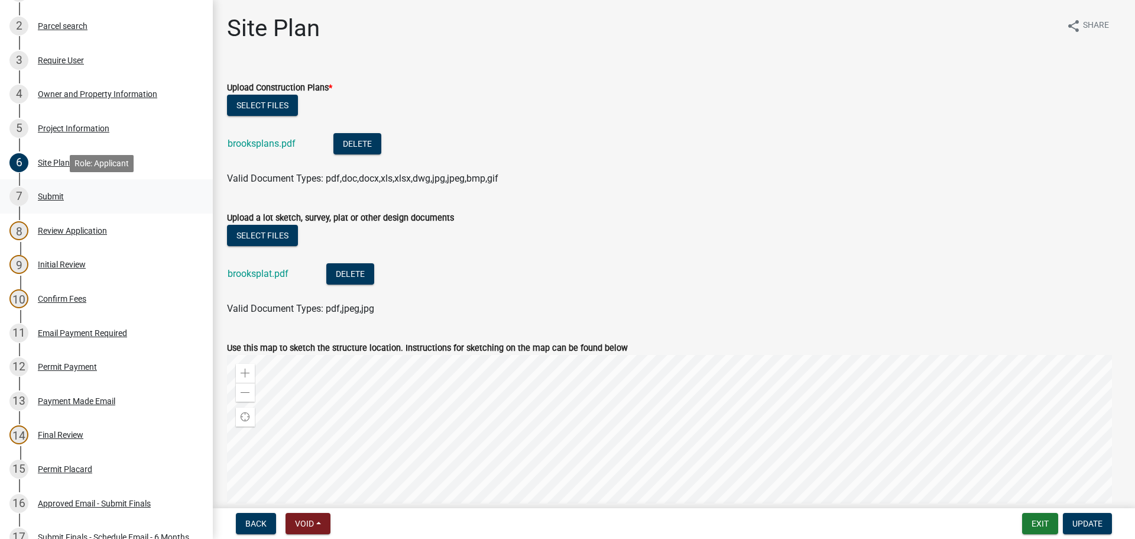
click at [46, 192] on div "Submit" at bounding box center [51, 196] width 26 height 8
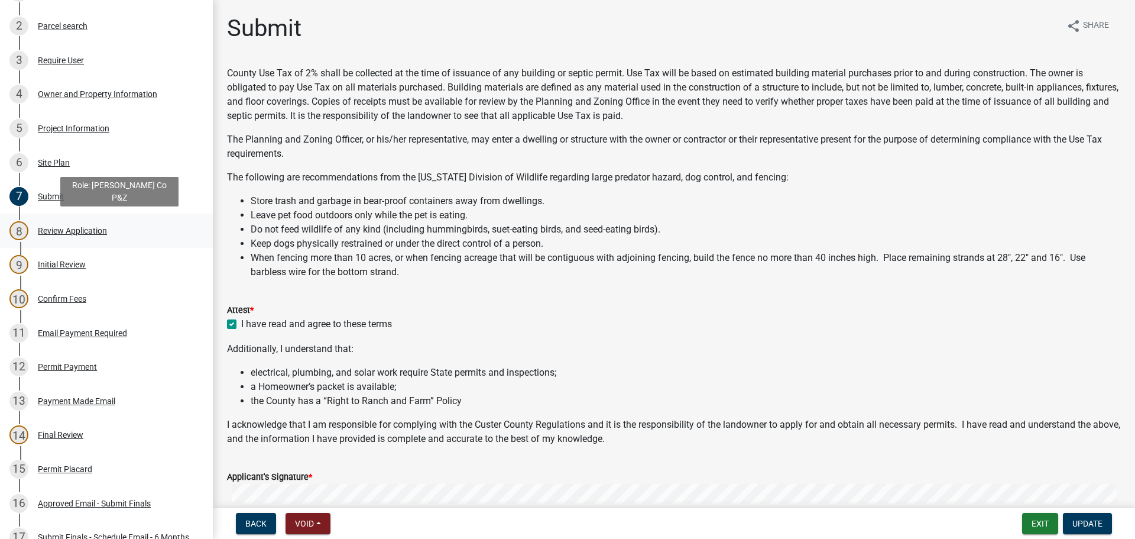
click at [57, 226] on div "Review Application" at bounding box center [72, 230] width 69 height 8
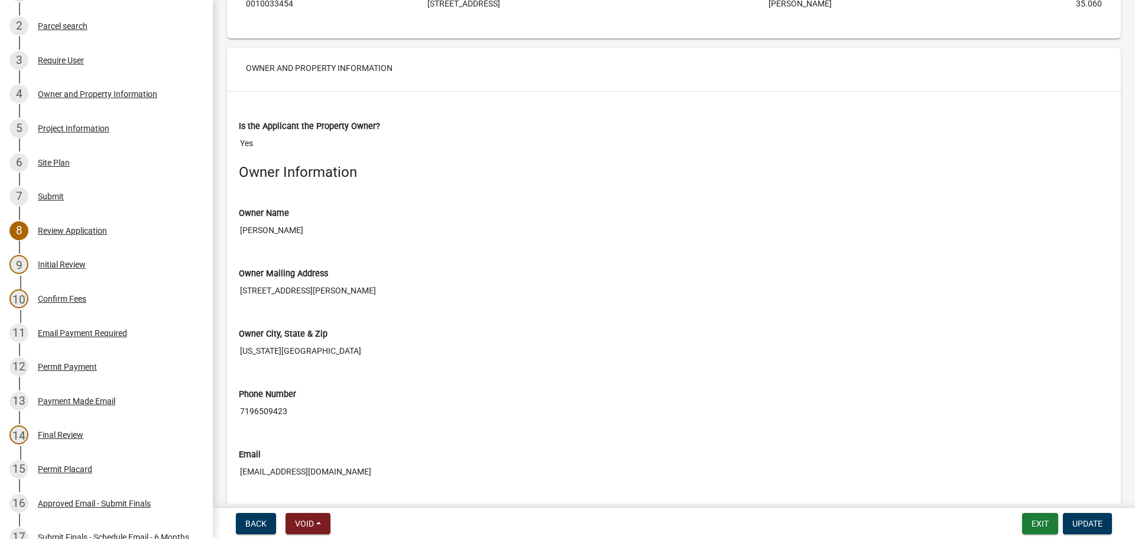
scroll to position [1183, 0]
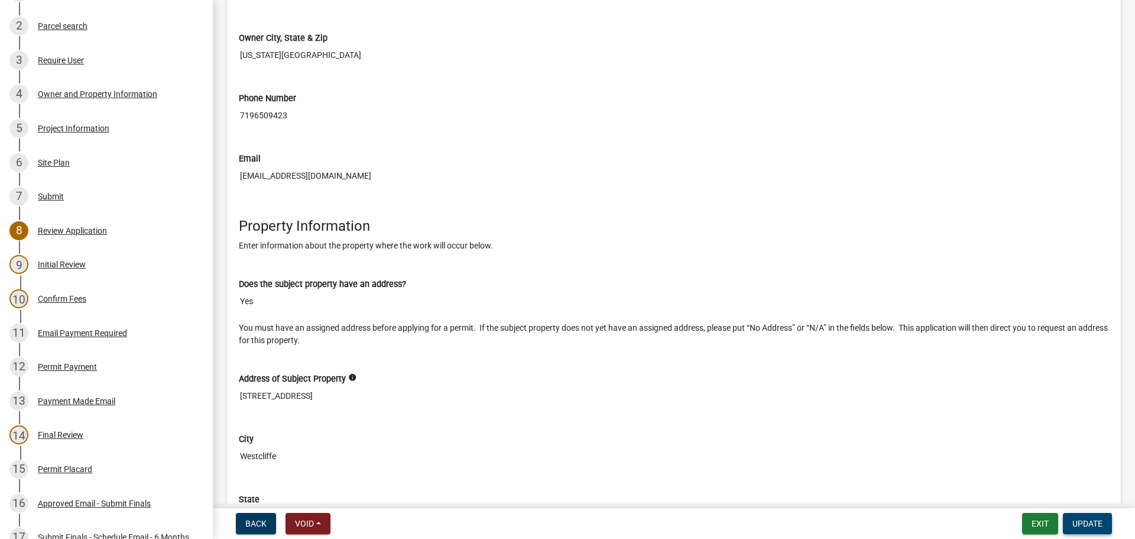
click at [1093, 519] on span "Update" at bounding box center [1088, 523] width 30 height 9
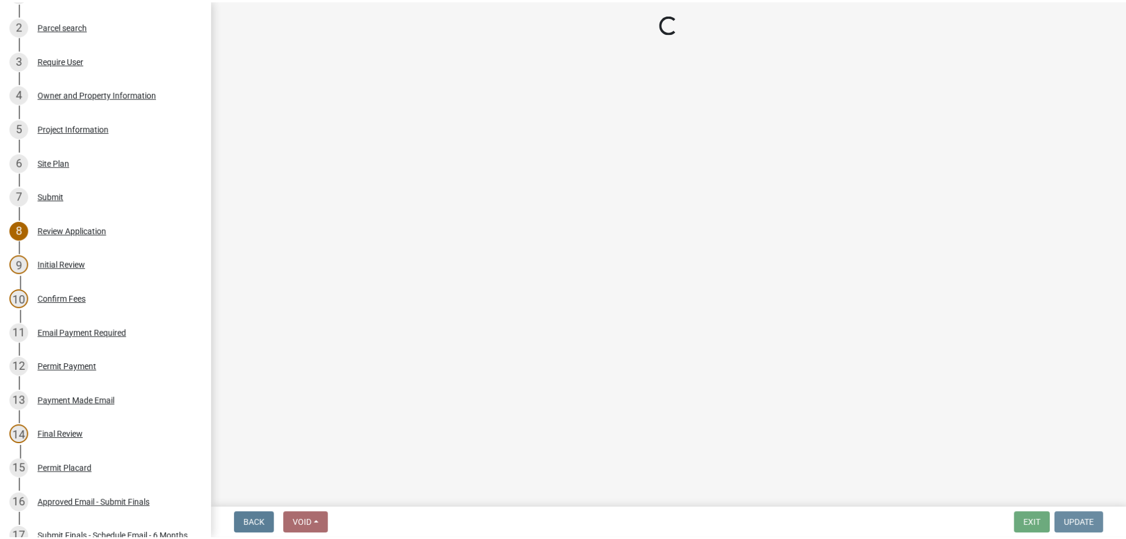
scroll to position [0, 0]
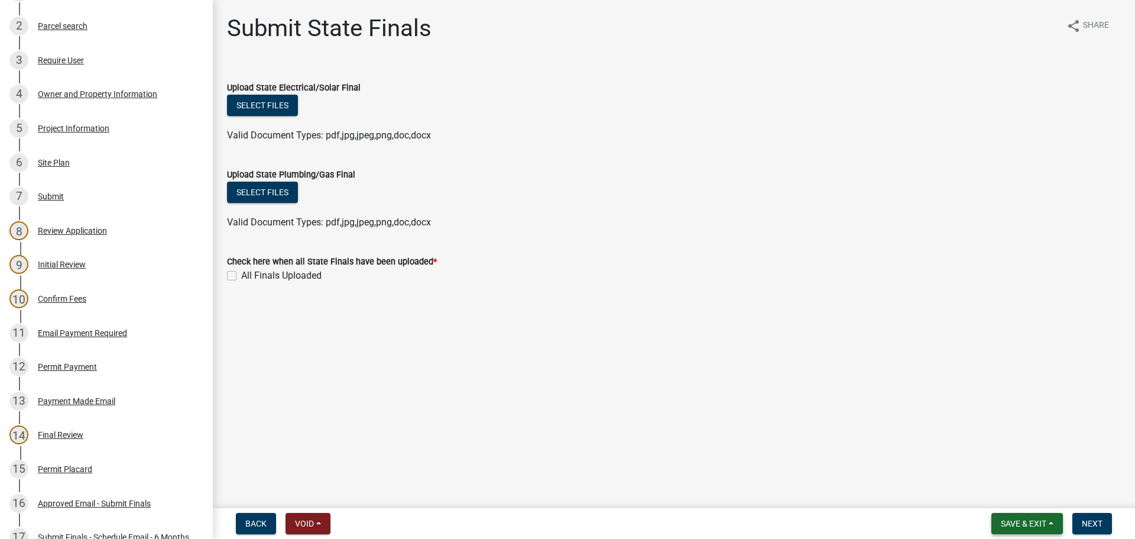
click at [1028, 517] on button "Save & Exit" at bounding box center [1028, 523] width 72 height 21
click at [1041, 498] on button "Save & Exit" at bounding box center [1015, 492] width 95 height 28
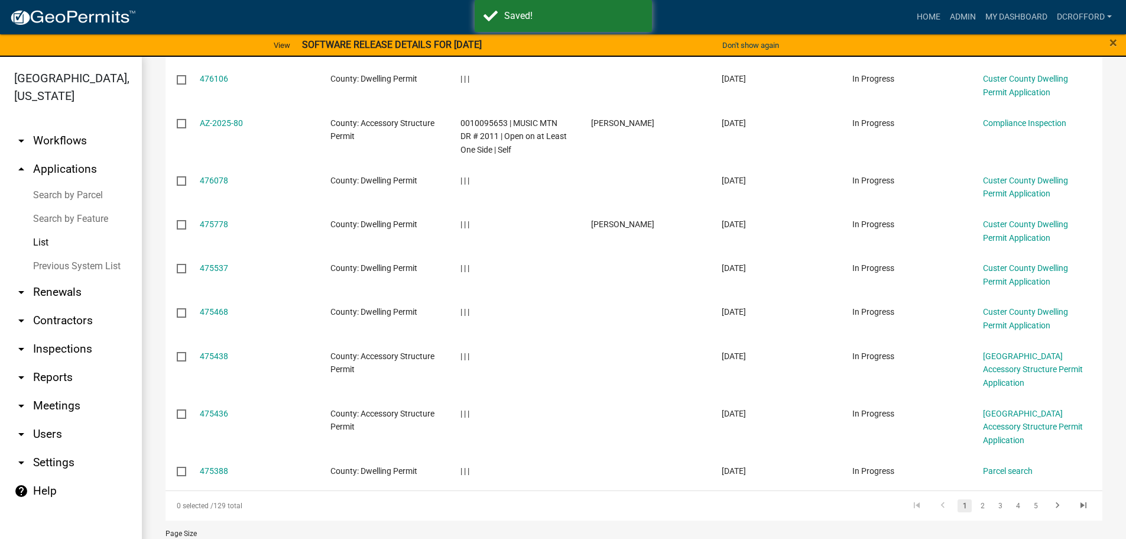
scroll to position [277, 0]
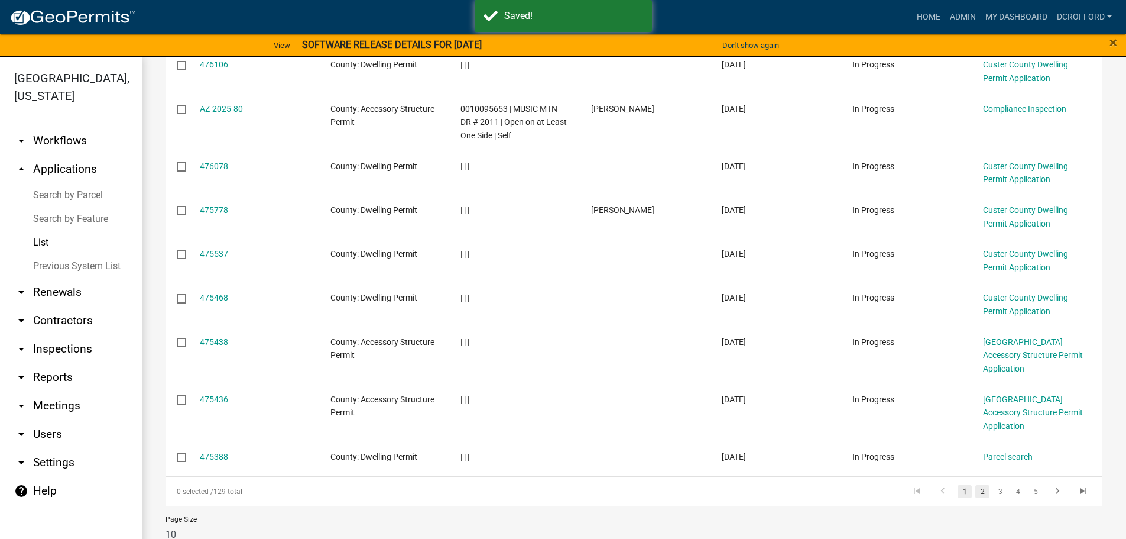
click at [977, 485] on link "2" at bounding box center [983, 491] width 14 height 13
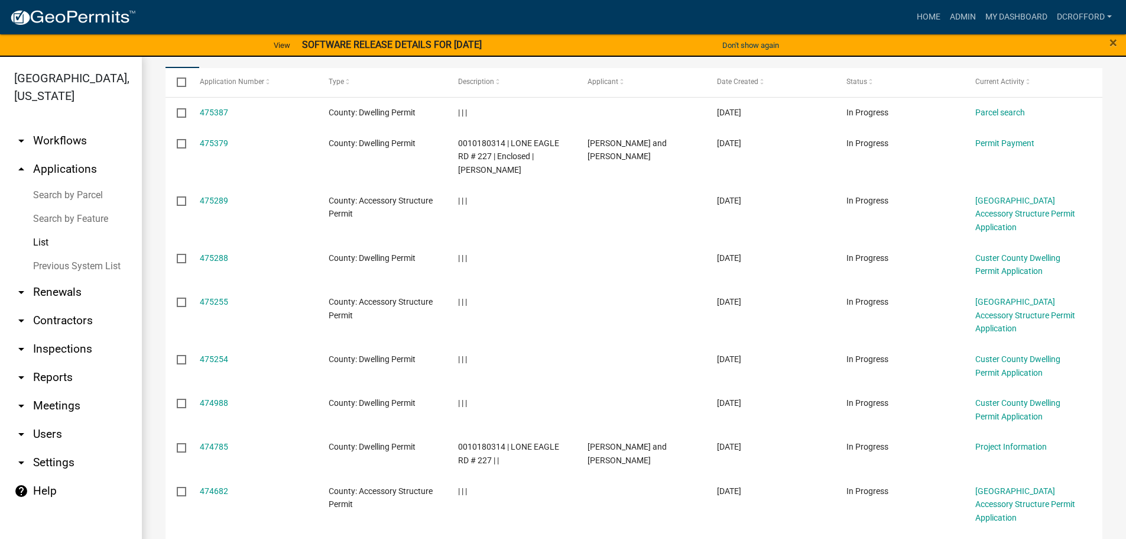
scroll to position [277, 0]
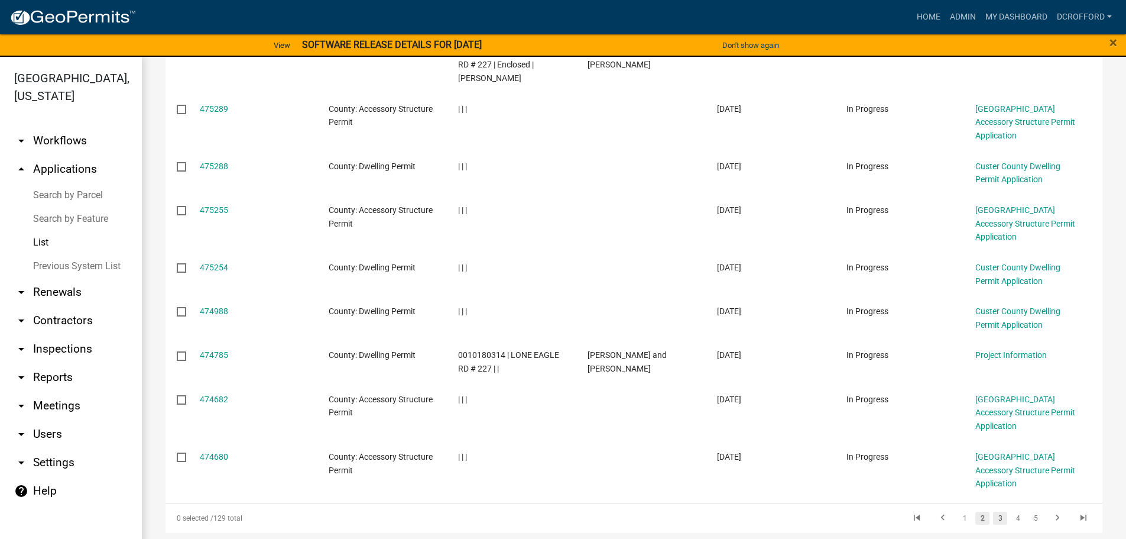
click at [993, 511] on link "3" at bounding box center [1000, 517] width 14 height 13
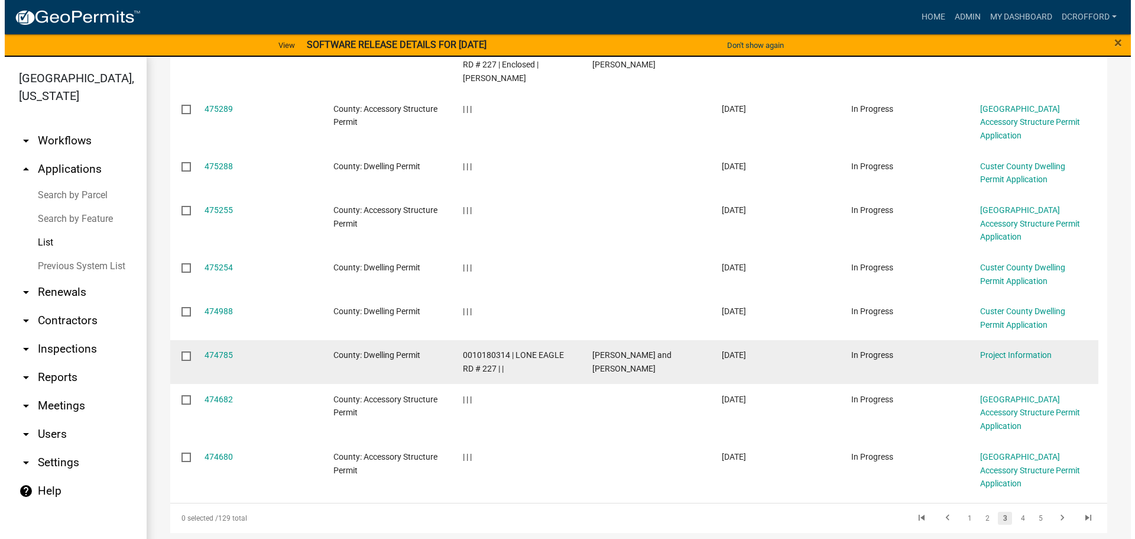
scroll to position [304, 0]
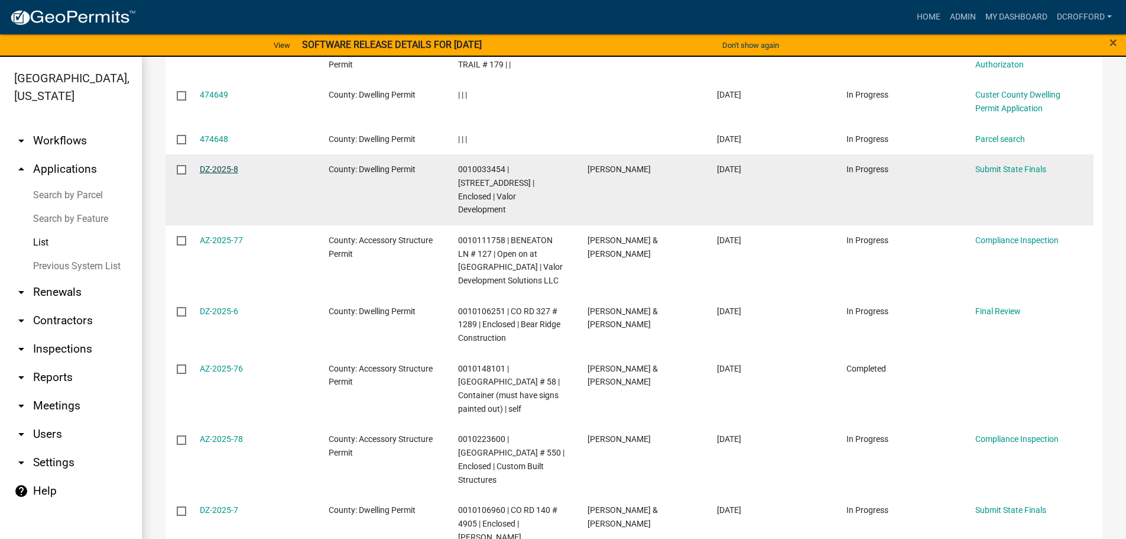
click at [230, 169] on link "DZ-2025-8" at bounding box center [219, 168] width 38 height 9
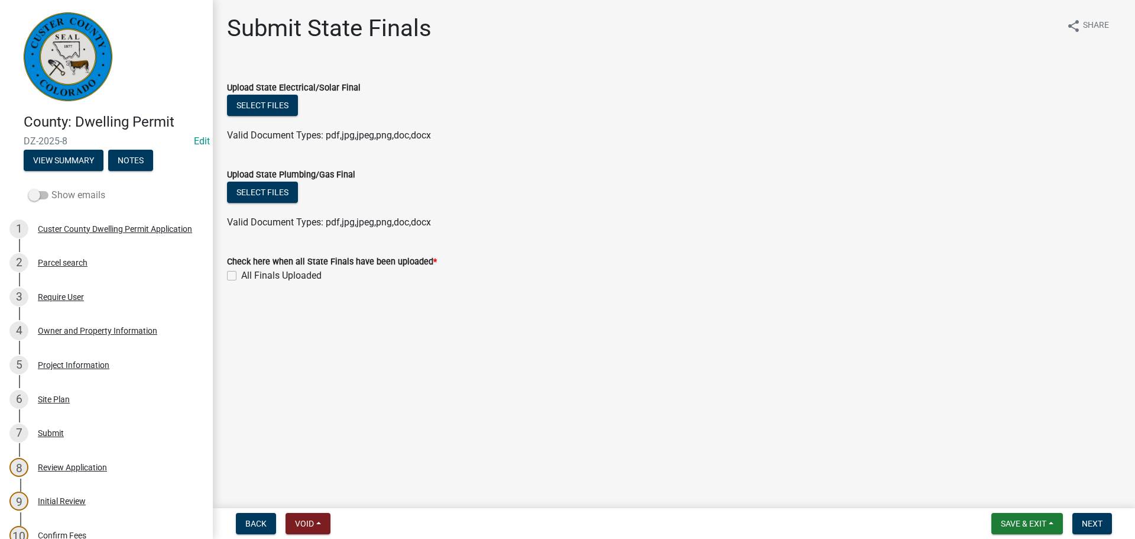
click at [44, 192] on span at bounding box center [38, 195] width 20 height 8
click at [51, 188] on input "Show emails" at bounding box center [51, 188] width 0 height 0
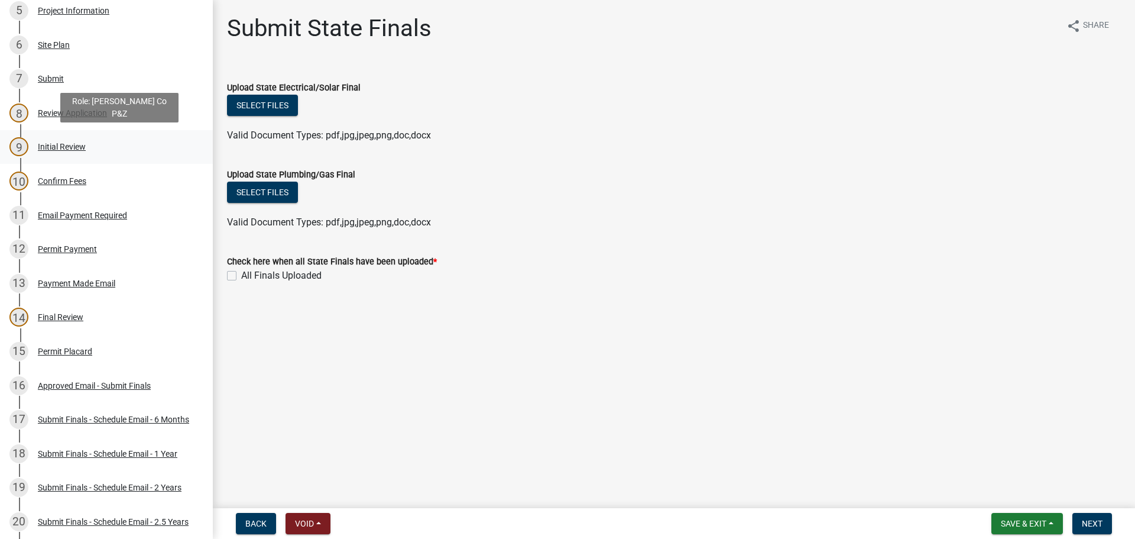
scroll to position [355, 0]
click at [99, 386] on div "Approved Email - Submit Finals" at bounding box center [94, 385] width 113 height 8
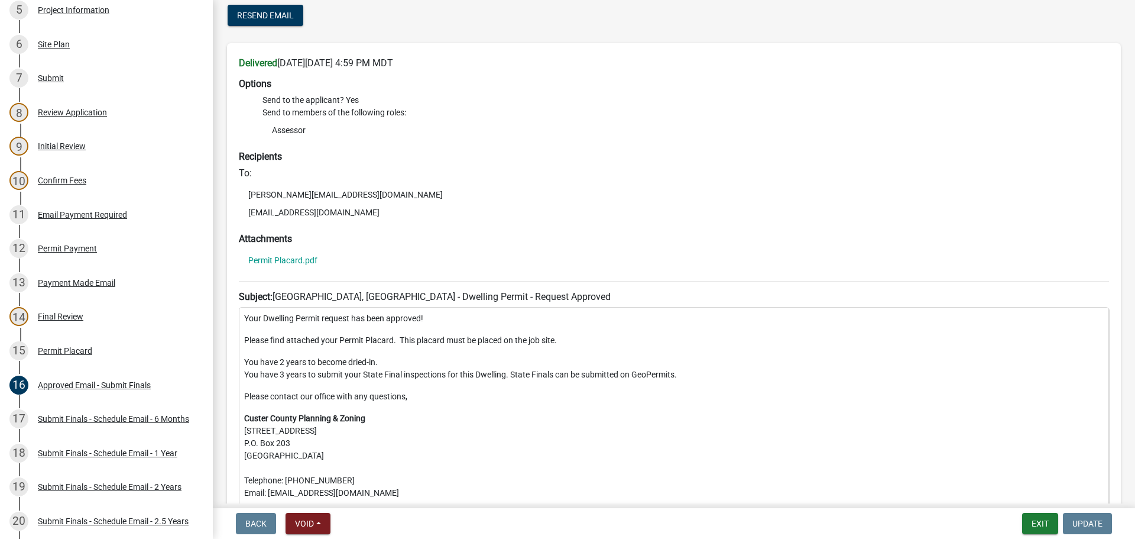
scroll to position [0, 0]
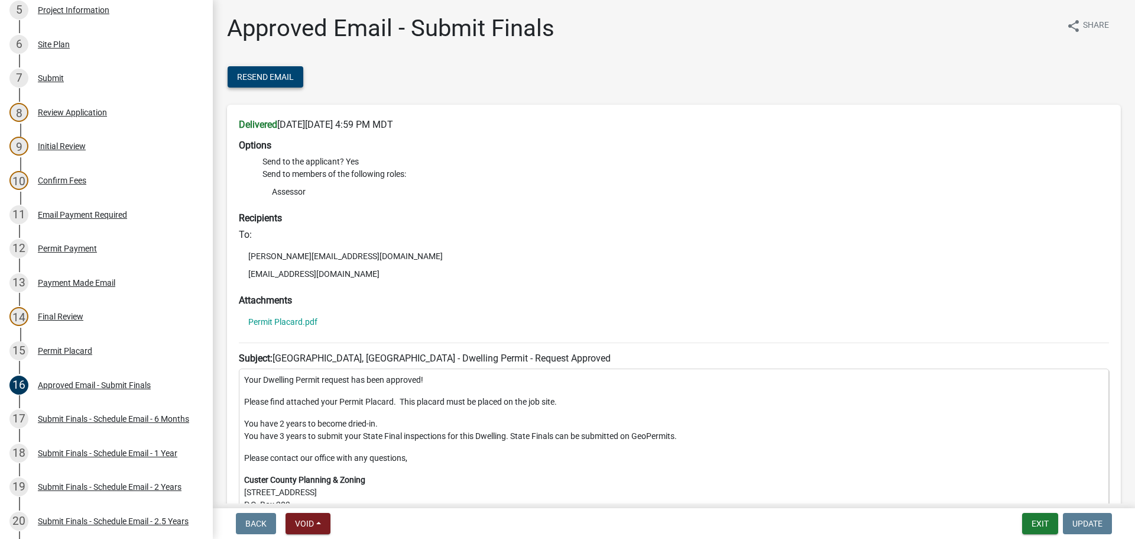
click at [266, 83] on button "Resend Email" at bounding box center [266, 76] width 76 height 21
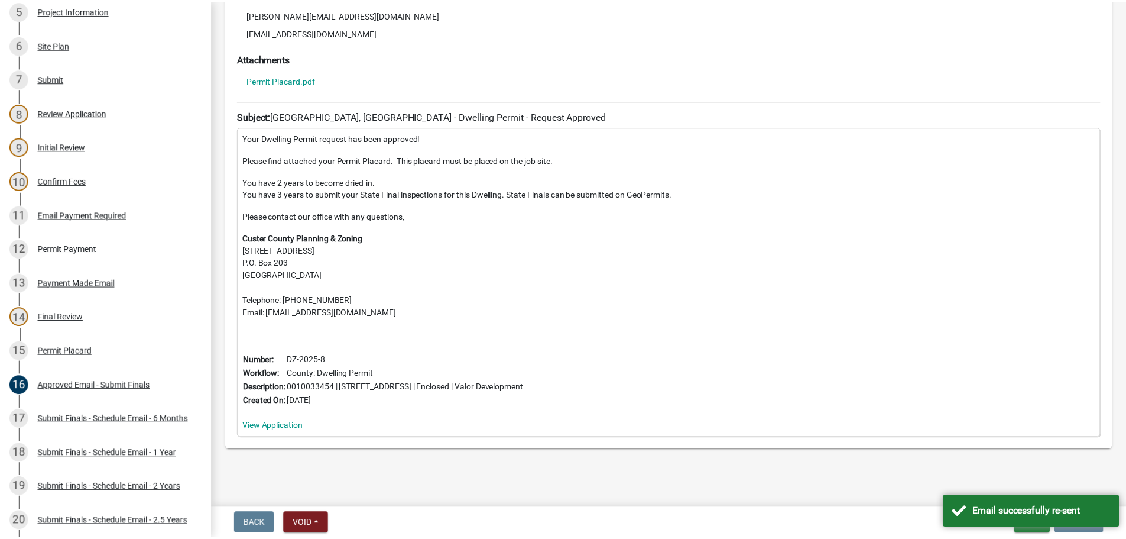
scroll to position [1450, 0]
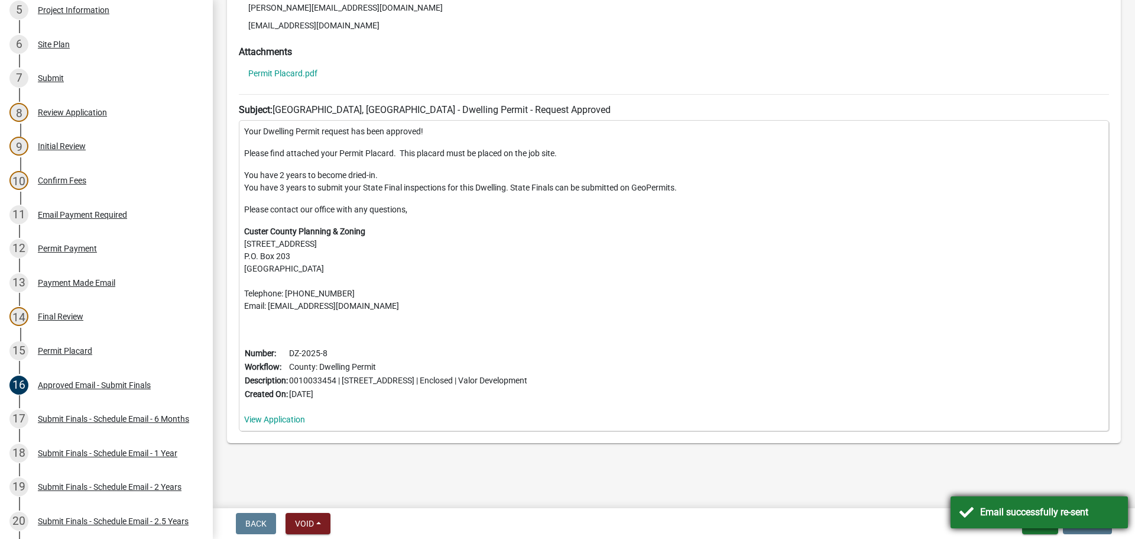
click at [1025, 510] on div "Email successfully re-sent" at bounding box center [1049, 512] width 139 height 14
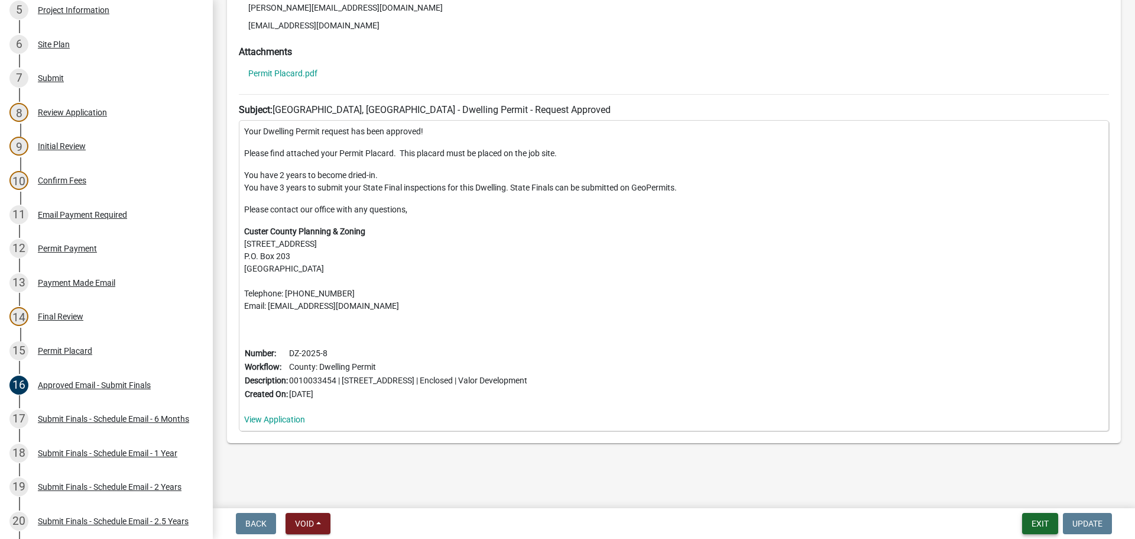
click at [1028, 527] on button "Exit" at bounding box center [1040, 523] width 36 height 21
